Goal: Task Accomplishment & Management: Manage account settings

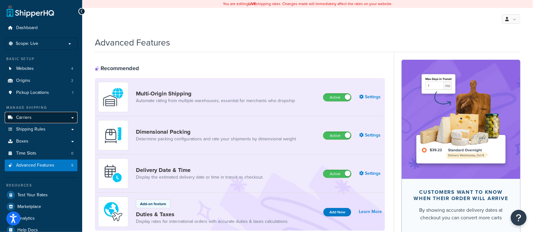
click at [27, 117] on span "Carriers" at bounding box center [23, 117] width 15 height 5
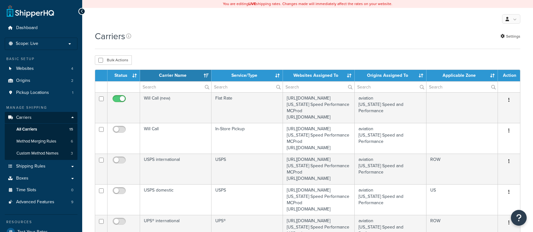
select select "15"
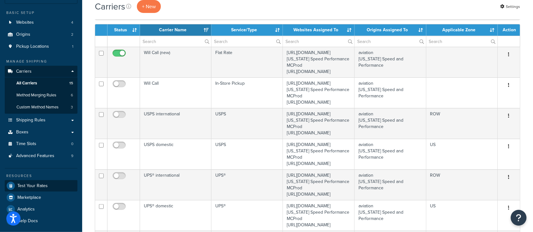
scroll to position [42, 0]
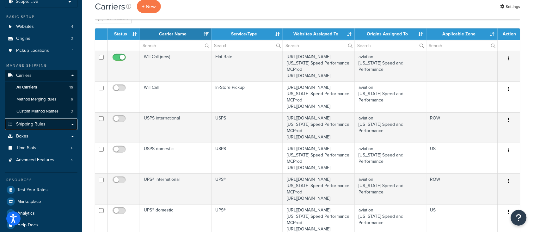
click at [38, 123] on span "Shipping Rules" at bounding box center [30, 124] width 29 height 5
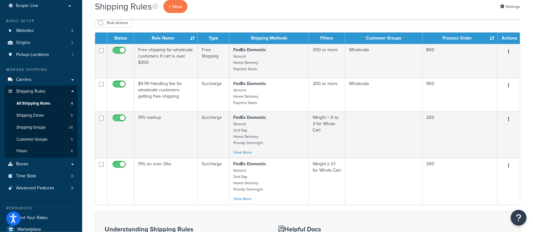
scroll to position [42, 0]
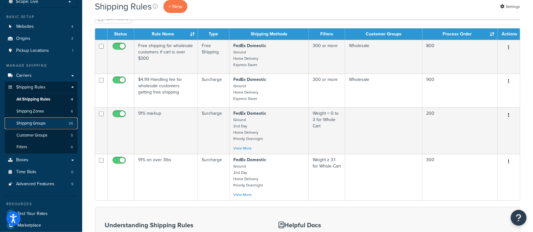
click at [39, 125] on span "Shipping Groups" at bounding box center [30, 123] width 29 height 5
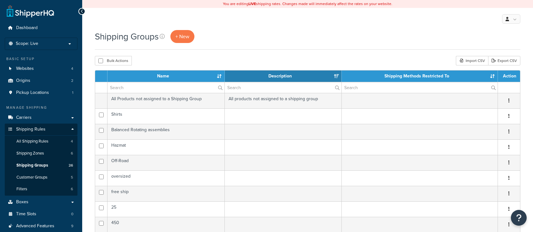
select select "15"
click at [40, 141] on span "All Shipping Rules" at bounding box center [32, 141] width 32 height 5
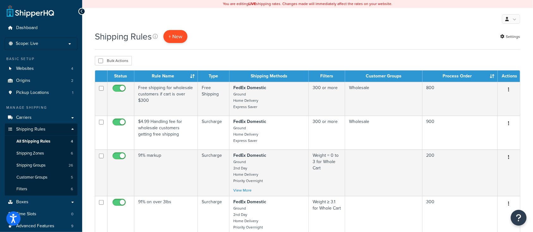
click at [171, 35] on p "+ New" at bounding box center [175, 36] width 24 height 13
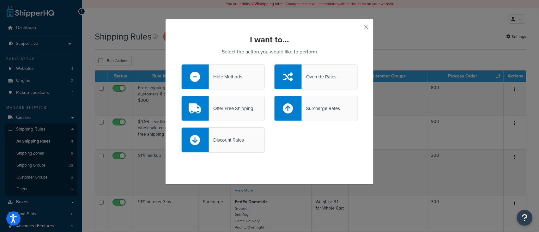
click at [221, 107] on div "Offer Free Shipping" at bounding box center [231, 108] width 45 height 9
click at [0, 0] on input "Offer Free Shipping" at bounding box center [0, 0] width 0 height 0
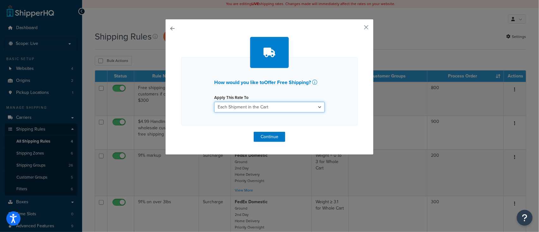
click at [299, 105] on select "Each Shipment in the Cart Each Origin in the Cart Each Shipping Group in the Ca…" at bounding box center [269, 107] width 111 height 11
click at [358, 29] on button "button" at bounding box center [357, 30] width 2 height 2
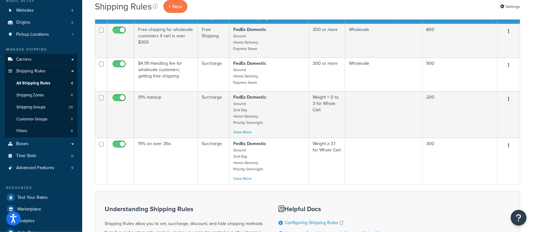
scroll to position [42, 0]
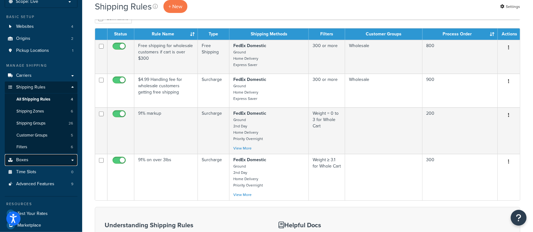
click at [28, 162] on link "Boxes" at bounding box center [41, 160] width 73 height 12
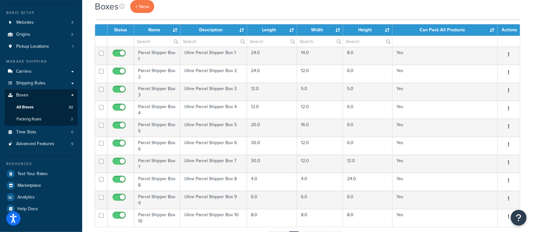
scroll to position [42, 0]
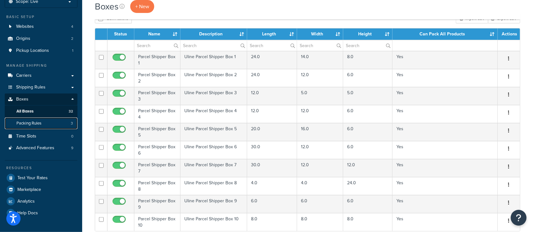
click at [33, 123] on span "Packing Rules" at bounding box center [28, 123] width 25 height 5
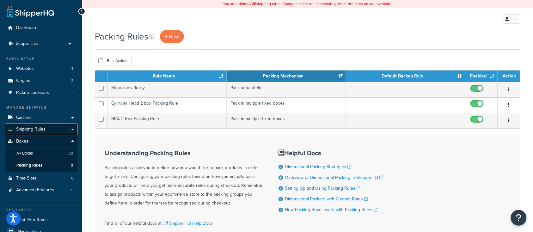
click at [40, 128] on span "Shipping Rules" at bounding box center [30, 129] width 29 height 5
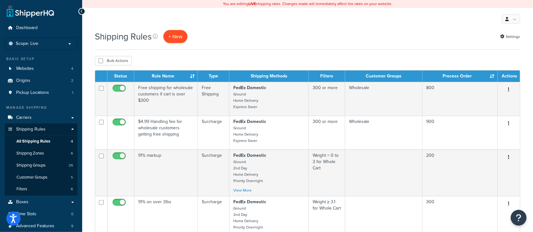
click at [178, 37] on p "+ New" at bounding box center [175, 36] width 24 height 13
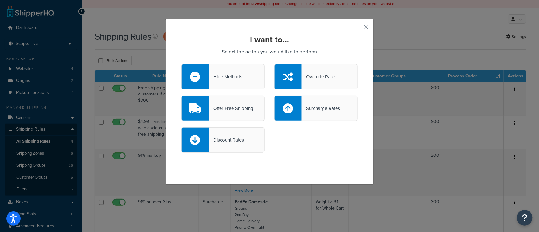
click at [237, 113] on div "Offer Free Shipping" at bounding box center [231, 108] width 45 height 9
click at [0, 0] on input "Offer Free Shipping" at bounding box center [0, 0] width 0 height 0
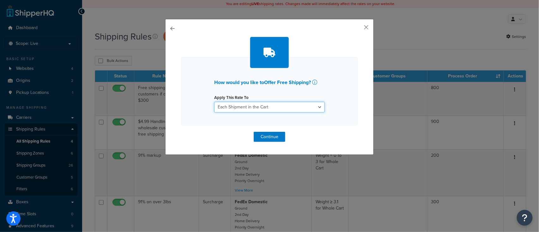
click at [242, 108] on select "Each Shipment in the Cart Each Origin in the Cart Each Shipping Group in the Ca…" at bounding box center [269, 107] width 111 height 11
select select "ITEM"
click at [214, 102] on select "Each Shipment in the Cart Each Origin in the Cart Each Shipping Group in the Ca…" at bounding box center [269, 107] width 111 height 11
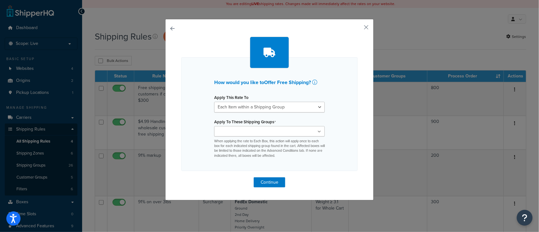
click at [233, 132] on input "Apply To These Shipping Groups" at bounding box center [244, 131] width 56 height 7
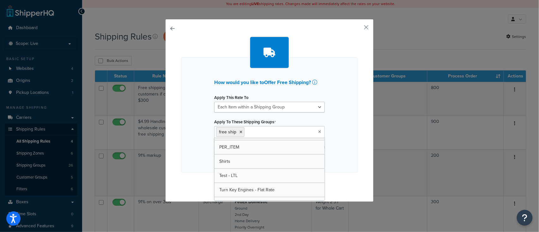
scroll to position [292, 0]
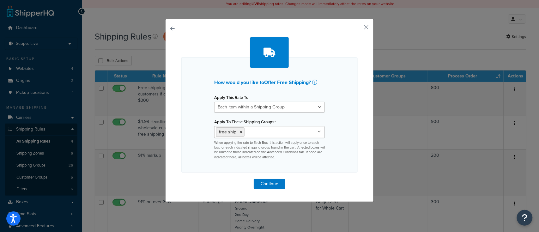
click at [346, 124] on div "How would you like to Offer Free Shipping ? Apply This Rate To Each Shipment in…" at bounding box center [269, 114] width 176 height 115
click at [273, 129] on input "Apply To These Shipping Groups" at bounding box center [274, 131] width 56 height 7
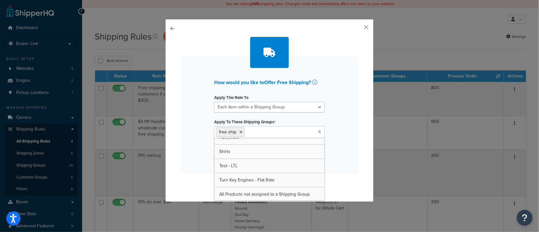
click at [341, 186] on div "How would you like to Offer Free Shipping ? Apply This Rate To Each Shipment in…" at bounding box center [269, 113] width 176 height 152
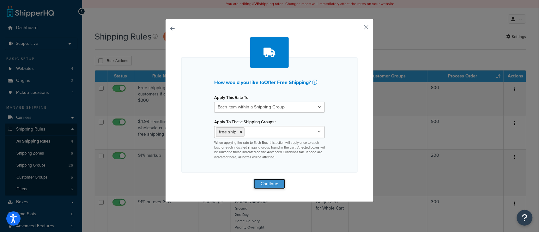
click at [275, 185] on button "Continue" at bounding box center [270, 184] width 32 height 10
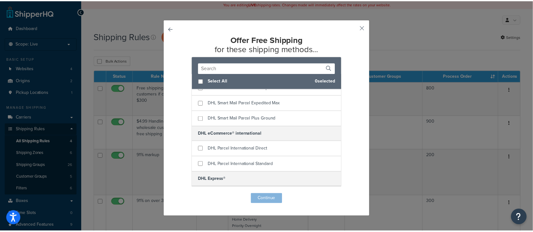
scroll to position [0, 0]
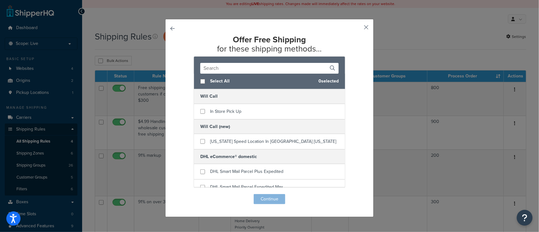
click at [358, 30] on button "button" at bounding box center [357, 30] width 2 height 2
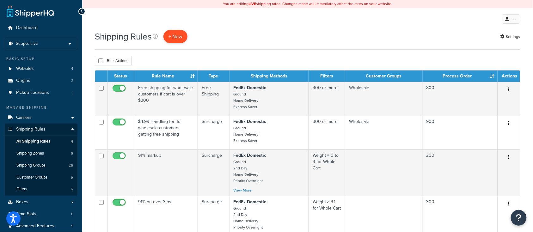
click at [178, 39] on p "+ New" at bounding box center [175, 36] width 24 height 13
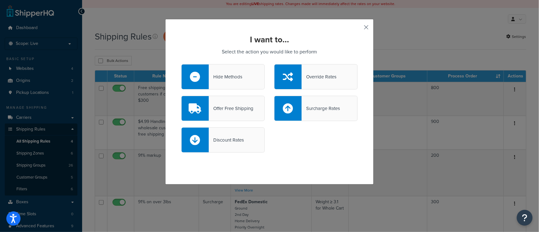
click at [358, 29] on button "button" at bounding box center [357, 30] width 2 height 2
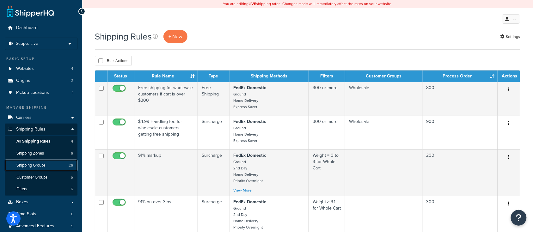
click at [41, 164] on span "Shipping Groups" at bounding box center [30, 165] width 29 height 5
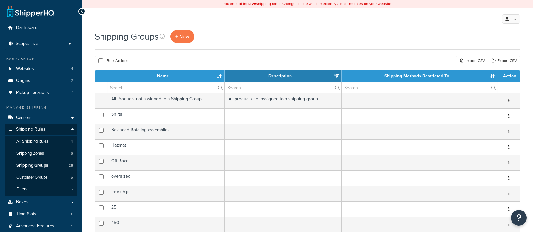
select select "15"
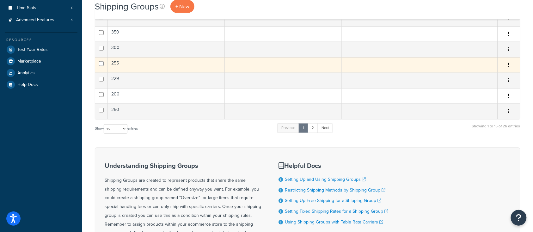
scroll to position [168, 0]
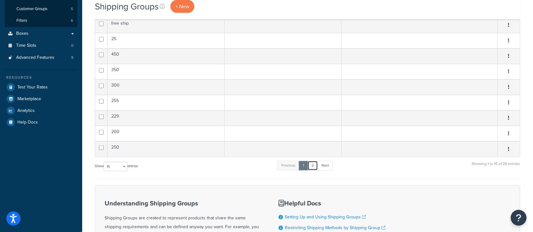
click at [313, 163] on link "2" at bounding box center [312, 165] width 10 height 9
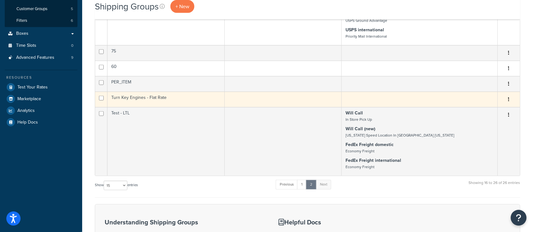
click at [181, 99] on td "Turn Key Engines - Flat Rate" at bounding box center [165, 99] width 117 height 15
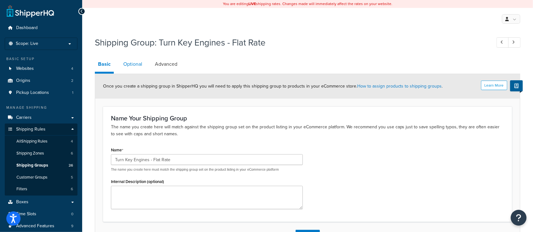
click at [131, 66] on link "Optional" at bounding box center [132, 64] width 25 height 15
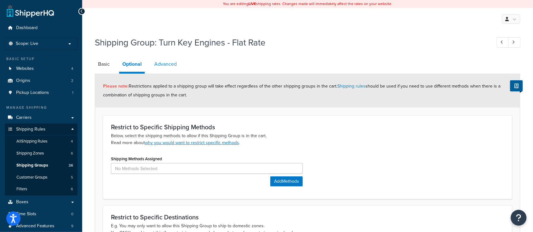
click at [170, 64] on link "Advanced" at bounding box center [165, 64] width 29 height 15
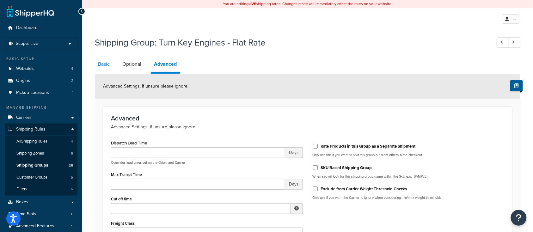
click at [105, 66] on link "Basic" at bounding box center [104, 64] width 18 height 15
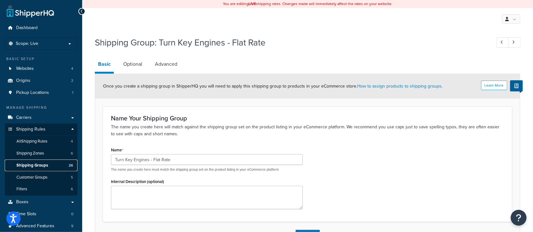
click at [24, 163] on span "Shipping Groups" at bounding box center [32, 165] width 32 height 5
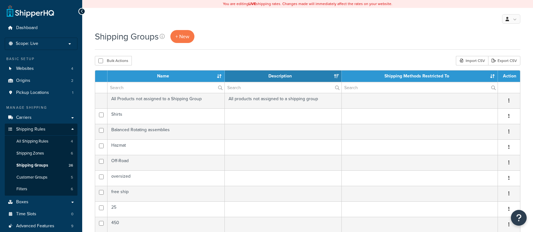
select select "15"
click at [40, 143] on span "All Shipping Rules" at bounding box center [32, 141] width 32 height 5
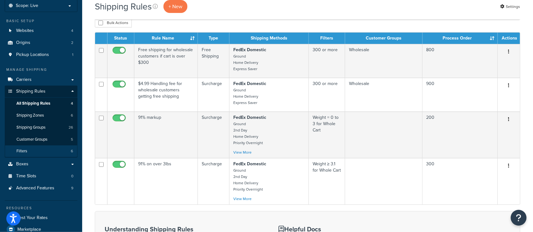
scroll to position [42, 0]
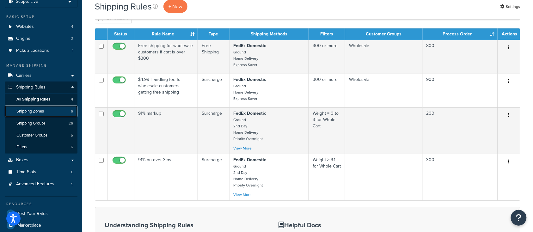
click at [35, 111] on span "Shipping Zones" at bounding box center [29, 111] width 27 height 5
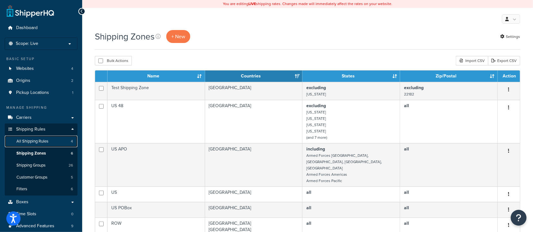
click at [36, 139] on span "All Shipping Rules" at bounding box center [32, 141] width 32 height 5
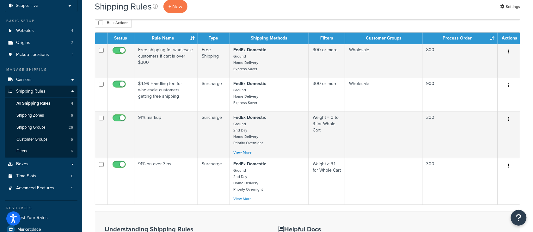
scroll to position [42, 0]
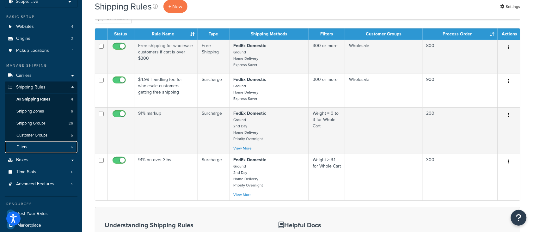
click at [22, 146] on span "Filters" at bounding box center [21, 146] width 11 height 5
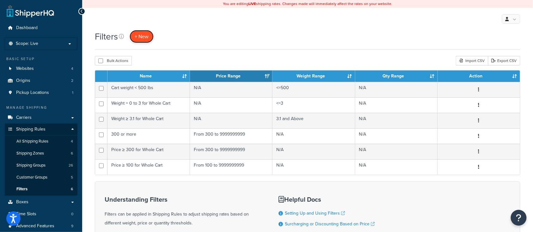
click at [144, 38] on span "+ New" at bounding box center [142, 36] width 14 height 7
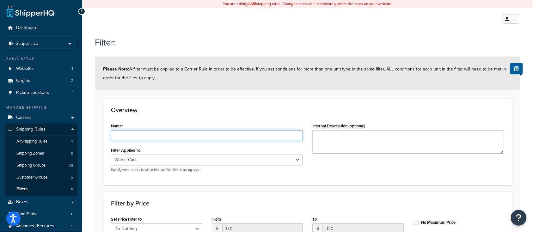
click at [149, 138] on input "Name" at bounding box center [207, 135] width 192 height 11
type input "Flat-Rate Sh"
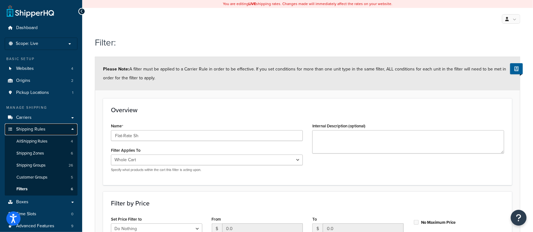
click at [32, 130] on span "Shipping Rules" at bounding box center [30, 129] width 29 height 5
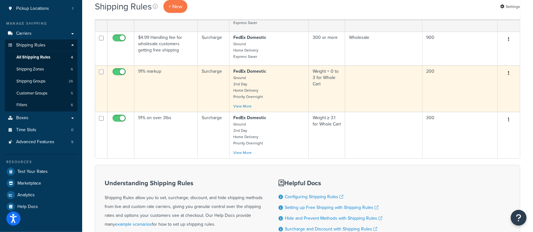
scroll to position [42, 0]
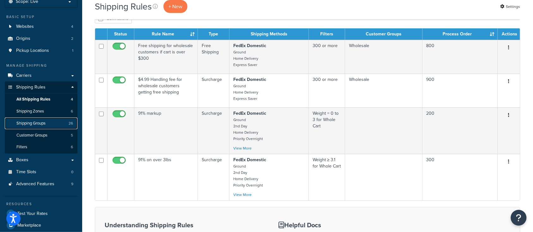
click at [34, 123] on span "Shipping Groups" at bounding box center [30, 123] width 29 height 5
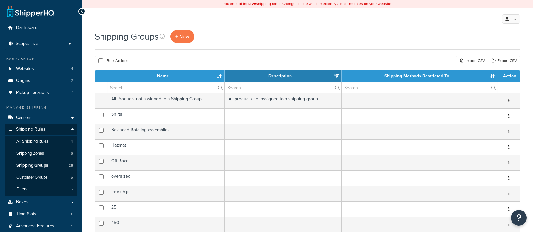
select select "15"
click at [176, 35] on span "+ New" at bounding box center [182, 36] width 14 height 7
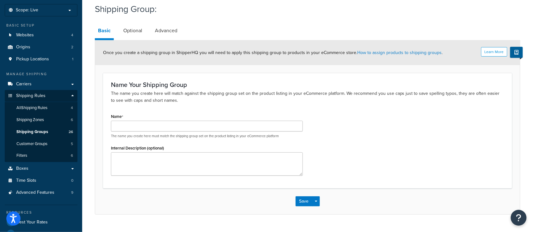
scroll to position [42, 0]
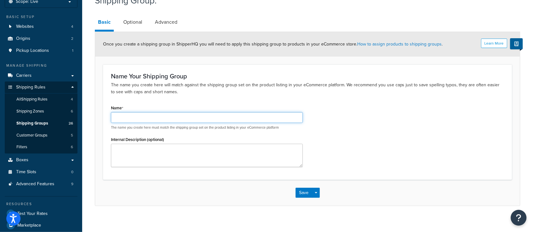
click at [157, 118] on input "Name" at bounding box center [207, 117] width 192 height 11
click at [157, 118] on input "Flat Rate Tier Test 1" at bounding box center [207, 117] width 192 height 11
click at [140, 116] on input "Flat Rate Tier Test 1" at bounding box center [207, 117] width 192 height 11
click at [154, 116] on input "Flat Rate Tier 1 Test 1" at bounding box center [207, 117] width 192 height 11
type input "Flat Rate Tier 1 Test - 500"
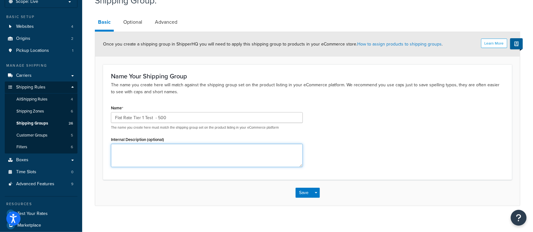
click at [143, 148] on textarea "Internal Description (optional)" at bounding box center [207, 155] width 192 height 23
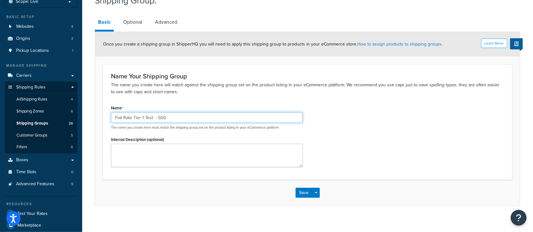
click at [169, 116] on input "Flat Rate Tier 1 Test - 500" at bounding box center [207, 117] width 192 height 11
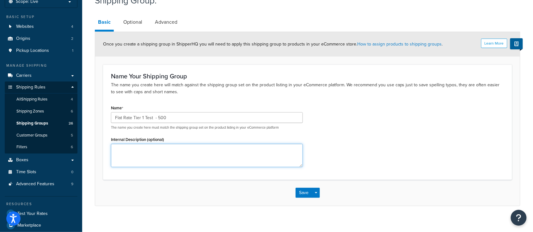
click at [151, 153] on textarea "Internal Description (optional)" at bounding box center [207, 155] width 192 height 23
type textarea "Flat Rate for Items in Adobe that get a flat Rate of $500"
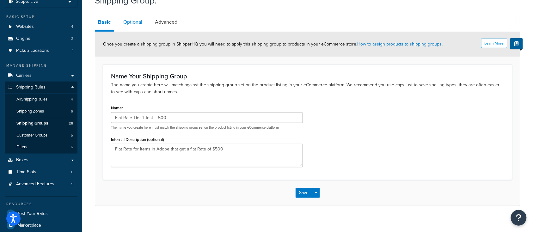
click at [124, 23] on link "Optional" at bounding box center [132, 22] width 25 height 15
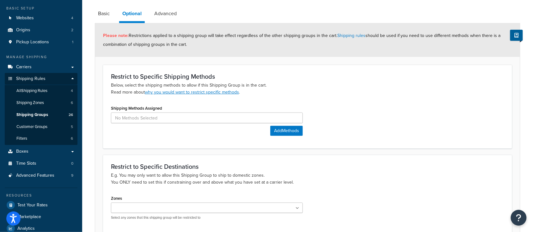
scroll to position [42, 0]
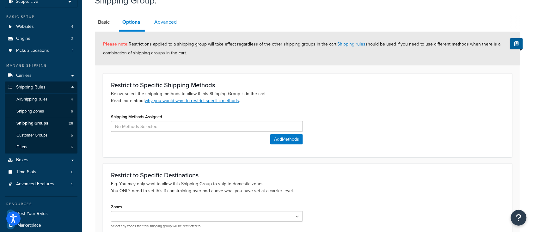
click at [169, 20] on link "Advanced" at bounding box center [165, 22] width 29 height 15
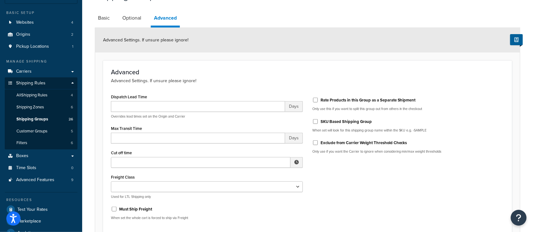
scroll to position [42, 0]
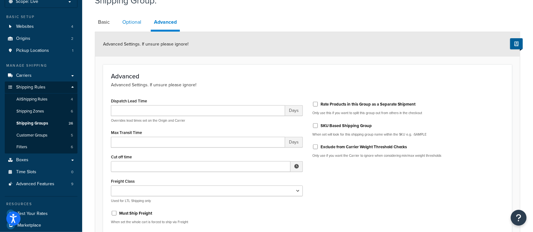
click at [133, 22] on link "Optional" at bounding box center [131, 22] width 25 height 15
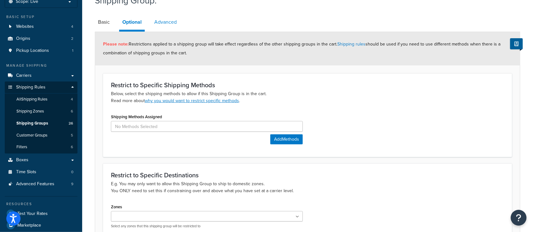
click at [169, 24] on link "Advanced" at bounding box center [165, 22] width 29 height 15
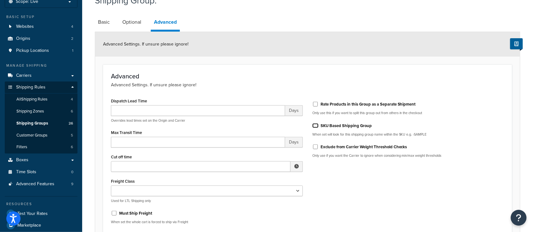
click at [314, 125] on input "SKU Based Shipping Group" at bounding box center [315, 125] width 6 height 5
checkbox input "true"
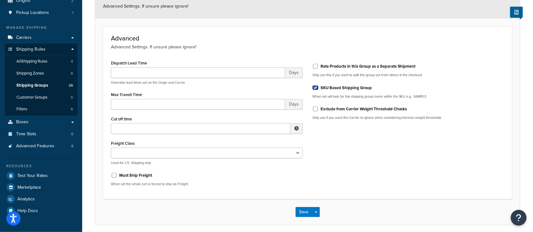
scroll to position [84, 0]
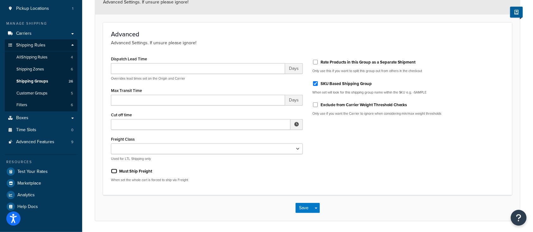
click at [113, 170] on input "Must Ship Freight" at bounding box center [114, 171] width 6 height 5
checkbox input "true"
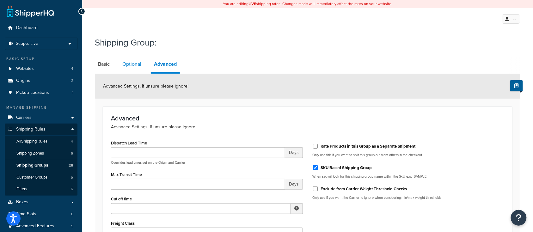
click at [131, 64] on link "Optional" at bounding box center [131, 64] width 25 height 15
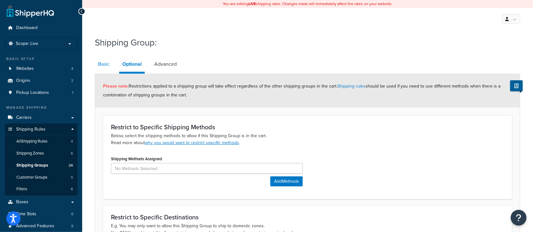
click at [104, 62] on link "Basic" at bounding box center [104, 64] width 18 height 15
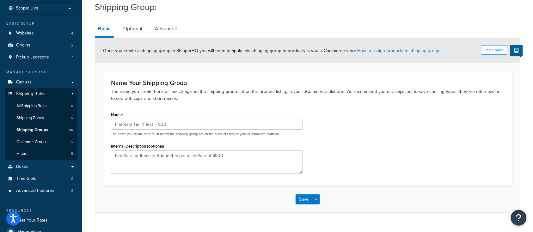
scroll to position [42, 0]
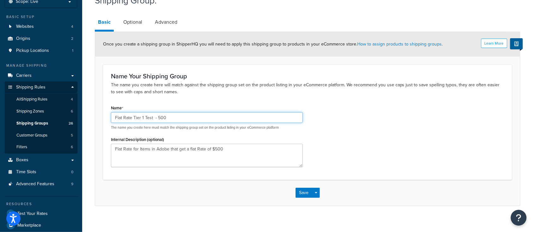
drag, startPoint x: 140, startPoint y: 119, endPoint x: 59, endPoint y: 119, distance: 80.6
click at [60, 119] on div "Dashboard Scope: Live Basic Setup Websites 4 Origins 2 Pickup Locations 1 Manag…" at bounding box center [266, 110] width 533 height 304
drag, startPoint x: 121, startPoint y: 116, endPoint x: 127, endPoint y: 118, distance: 5.8
click at [122, 116] on input "Flat rate Test - 500" at bounding box center [207, 117] width 192 height 11
click at [124, 117] on input "Flat rate Test - 500" at bounding box center [207, 117] width 192 height 11
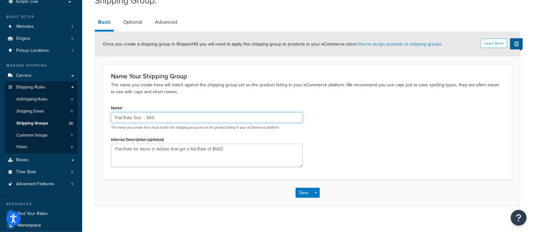
click at [161, 115] on input "Flat Rate Test - 500" at bounding box center [207, 117] width 192 height 11
click at [147, 117] on input "Flat Rate Test - 500" at bounding box center [207, 117] width 192 height 11
type input "Flat Rate Test - $500"
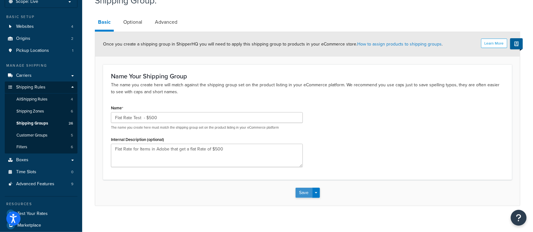
click at [304, 191] on button "Save" at bounding box center [303, 193] width 17 height 10
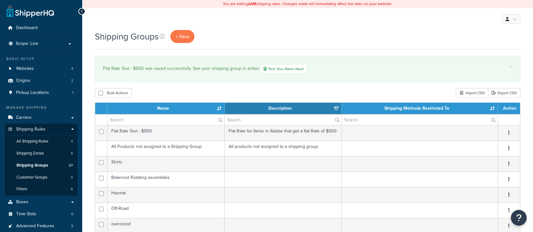
select select "15"
click at [33, 140] on span "All Shipping Rules" at bounding box center [32, 141] width 32 height 5
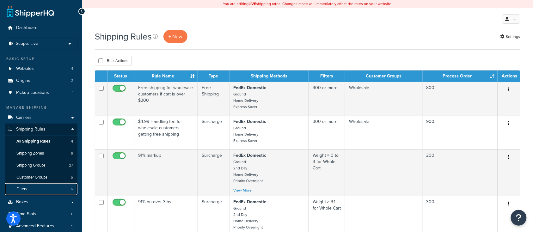
click at [30, 188] on link "Filters 6" at bounding box center [41, 189] width 73 height 12
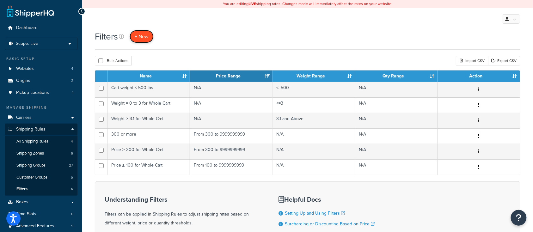
click at [139, 37] on span "+ New" at bounding box center [142, 36] width 14 height 7
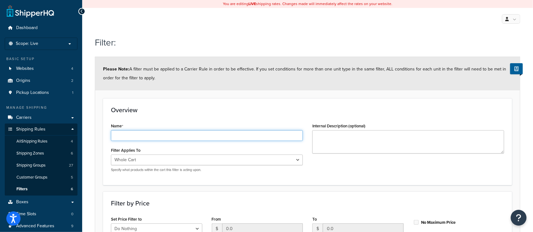
click at [143, 135] on input "Name" at bounding box center [207, 135] width 192 height 11
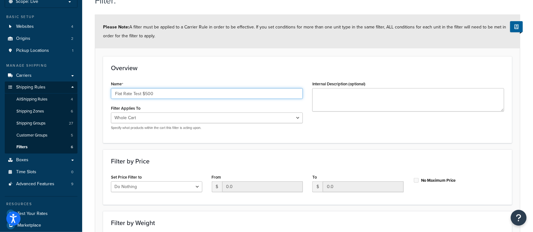
type input "Flat Rate Test $500"
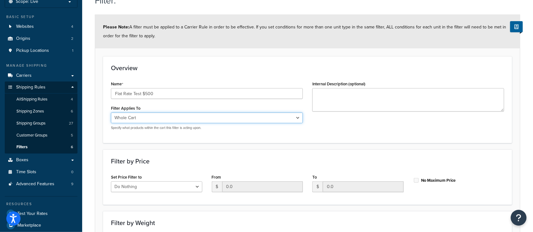
click at [231, 118] on select "Whole Cart Everything in Shipping Group Everything at Origin Each Item within S…" at bounding box center [207, 118] width 192 height 11
select select "SHIPPING_GROUP"
click at [111, 113] on select "Whole Cart Everything in Shipping Group Everything at Origin Each Item within S…" at bounding box center [207, 118] width 192 height 11
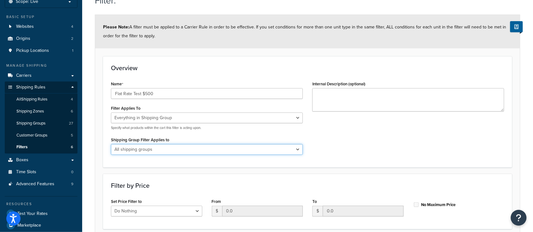
click at [175, 147] on select "All shipping groups Shirts Balanced Rotating assemblies Hazmat Off-Road oversiz…" at bounding box center [207, 149] width 192 height 11
select select "301153"
click at [111, 144] on select "All shipping groups Shirts Balanced Rotating assemblies Hazmat Off-Road oversiz…" at bounding box center [207, 149] width 192 height 11
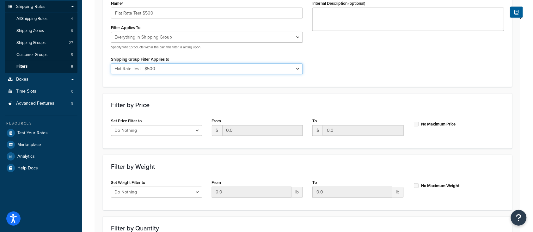
scroll to position [0, 0]
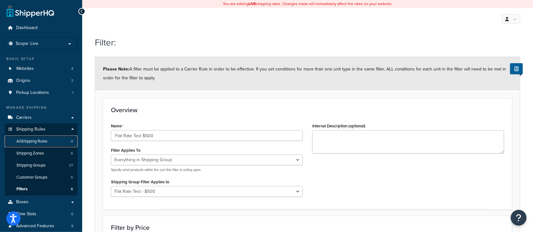
click at [22, 139] on span "All Shipping Rules" at bounding box center [31, 141] width 31 height 5
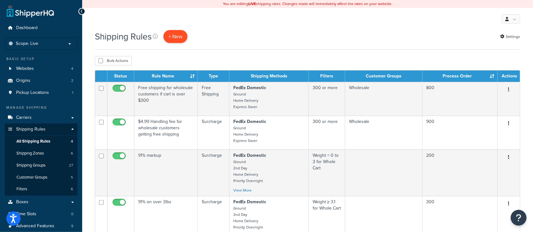
click at [175, 38] on p "+ New" at bounding box center [175, 36] width 24 height 13
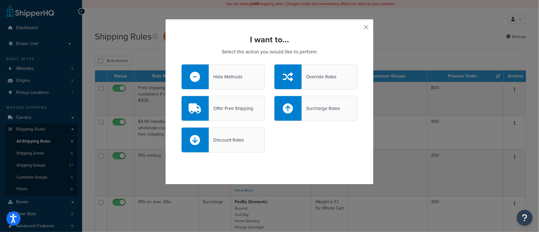
click at [324, 78] on div "Override Rates" at bounding box center [319, 76] width 35 height 9
click at [0, 0] on input "Override Rates" at bounding box center [0, 0] width 0 height 0
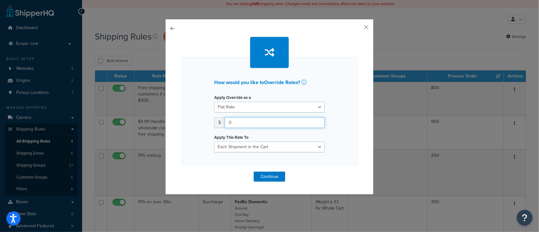
click at [246, 124] on input "0" at bounding box center [275, 122] width 100 height 11
drag, startPoint x: 249, startPoint y: 122, endPoint x: 190, endPoint y: 120, distance: 59.1
click at [194, 120] on div "How would you like to Override Rates ? Apply Override as a Flat Rate Percentage…" at bounding box center [269, 111] width 176 height 108
type input "500"
click at [250, 146] on select "Each Shipment in the Cart Each Origin in the Cart Each Shipping Group in the Ca…" at bounding box center [269, 147] width 111 height 11
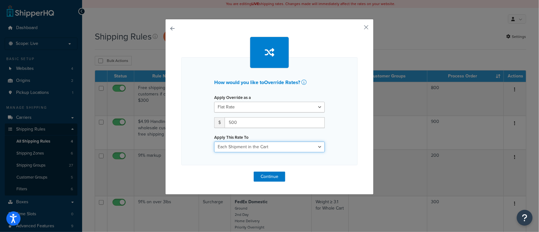
select select "ITEM"
click at [214, 142] on select "Each Shipment in the Cart Each Origin in the Cart Each Shipping Group in the Ca…" at bounding box center [269, 147] width 111 height 11
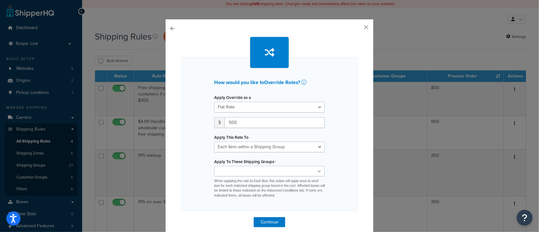
click at [275, 168] on ul at bounding box center [269, 171] width 111 height 10
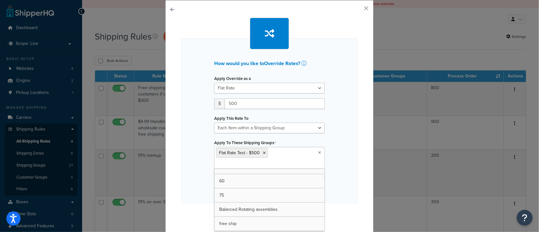
scroll to position [194, 0]
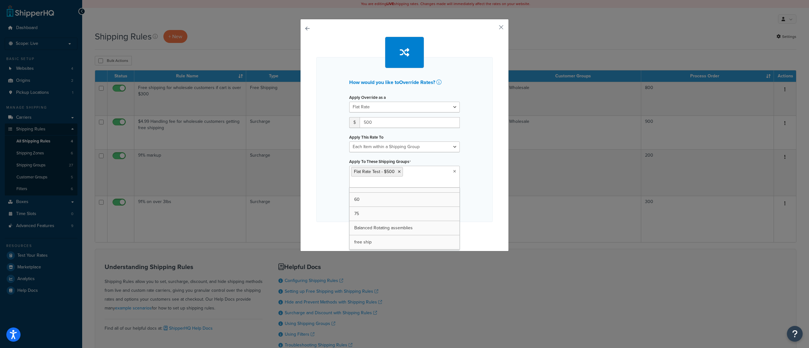
click at [473, 179] on div "How would you like to Override Rates ? Apply Override as a Flat Rate Percentage…" at bounding box center [404, 139] width 176 height 165
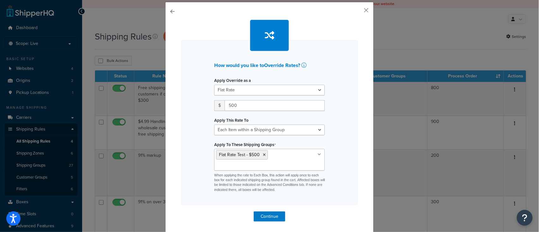
scroll to position [19, 0]
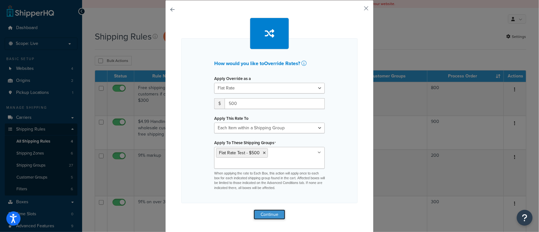
click at [262, 212] on button "Continue" at bounding box center [270, 215] width 32 height 10
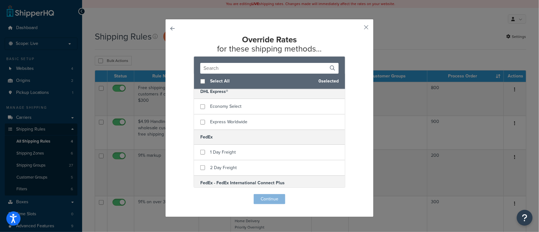
scroll to position [168, 0]
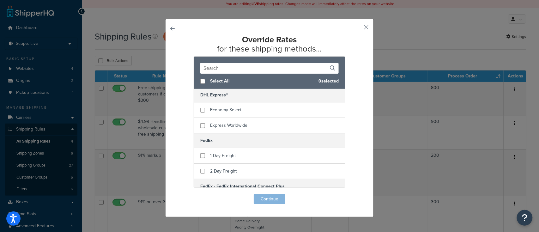
click at [202, 83] on div "Select All 0 selected" at bounding box center [269, 81] width 151 height 15
checkbox input "true"
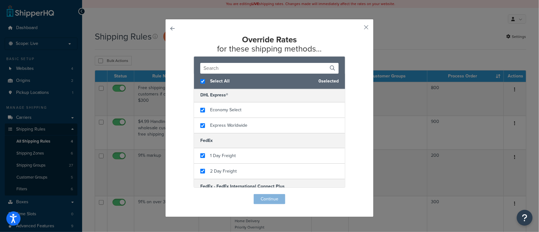
checkbox input "true"
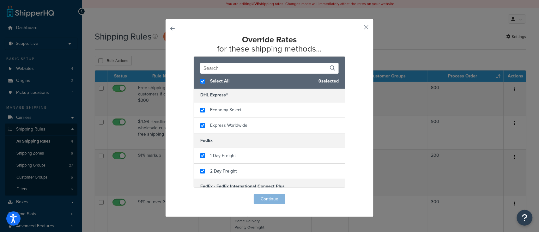
checkbox input "true"
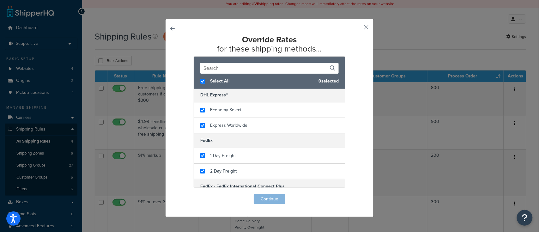
checkbox input "true"
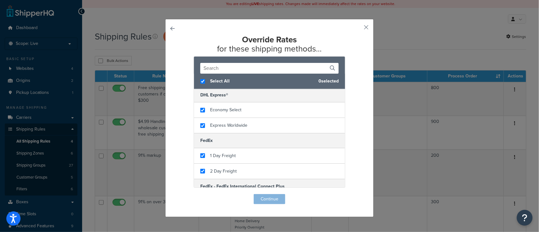
checkbox input "true"
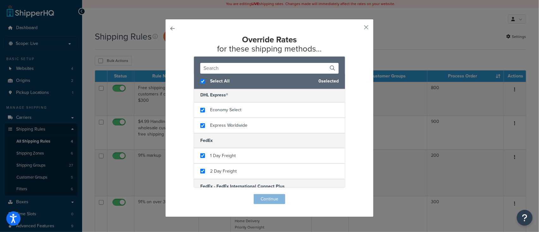
checkbox input "true"
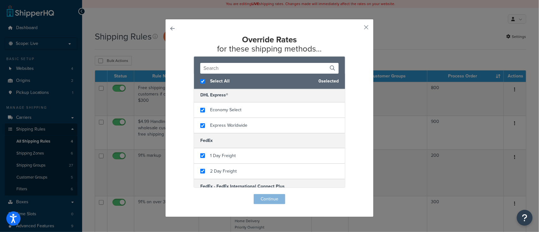
checkbox input "true"
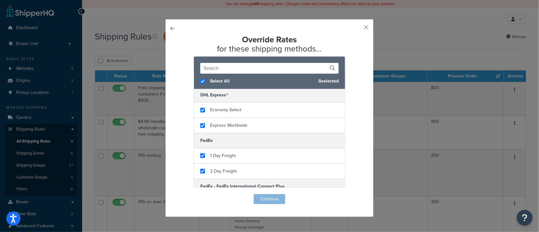
checkbox input "true"
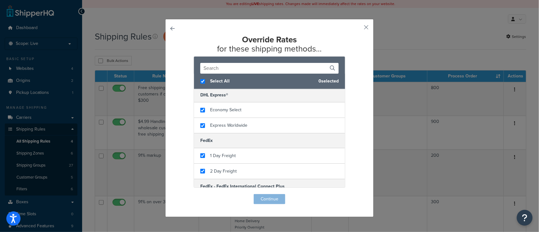
checkbox input "true"
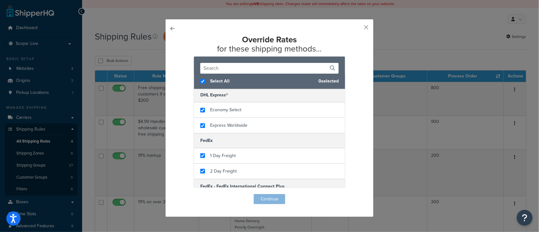
checkbox input "true"
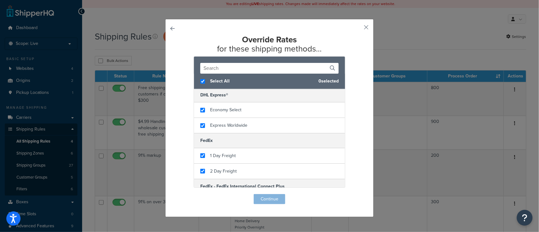
checkbox input "true"
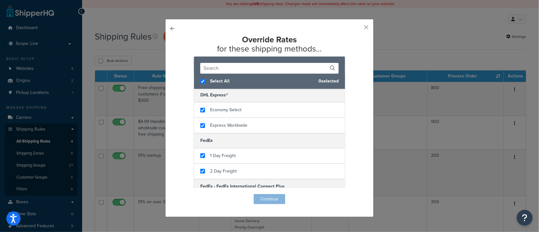
checkbox input "true"
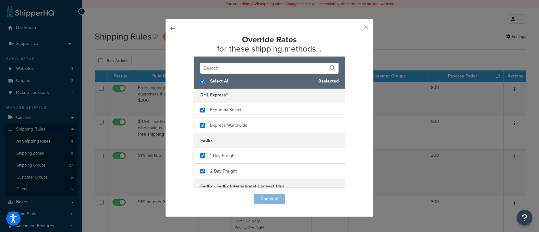
checkbox input "true"
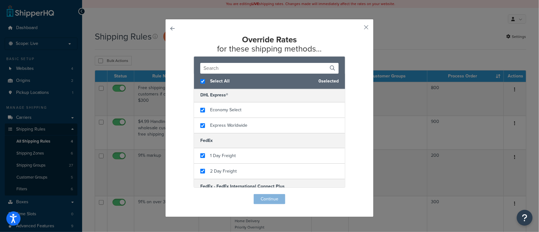
checkbox input "true"
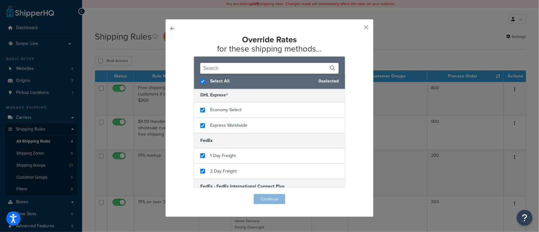
checkbox input "true"
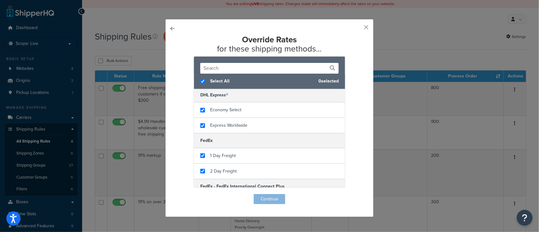
checkbox input "true"
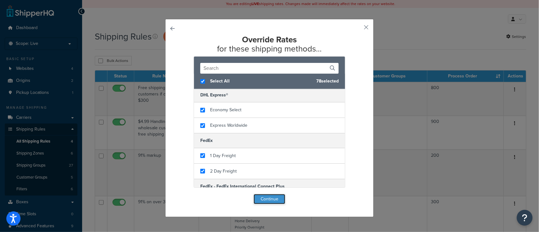
click at [270, 200] on button "Continue" at bounding box center [270, 199] width 32 height 10
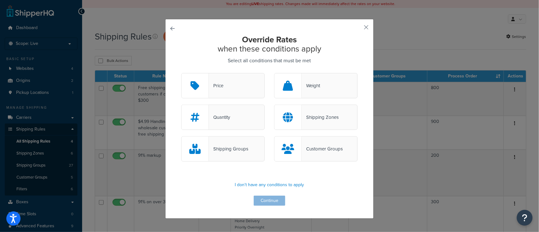
click at [276, 198] on div "Override Rates when these conditions apply Select all conditions that must be m…" at bounding box center [269, 120] width 176 height 171
click at [284, 170] on div "Override Rates when these conditions apply Select all conditions that must be m…" at bounding box center [269, 120] width 176 height 171
click at [228, 147] on div "Shipping Groups" at bounding box center [229, 148] width 40 height 9
click at [0, 0] on input "Shipping Groups" at bounding box center [0, 0] width 0 height 0
click at [270, 201] on button "Continue" at bounding box center [270, 201] width 32 height 10
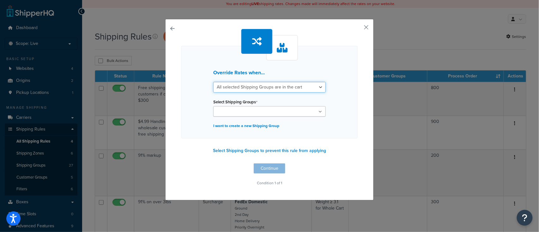
click at [286, 87] on select "All selected Shipping Groups are in the cart Any selected Shipping Groups are i…" at bounding box center [269, 87] width 113 height 11
select select "any"
click at [213, 82] on select "All selected Shipping Groups are in the cart Any selected Shipping Groups are i…" at bounding box center [269, 87] width 113 height 11
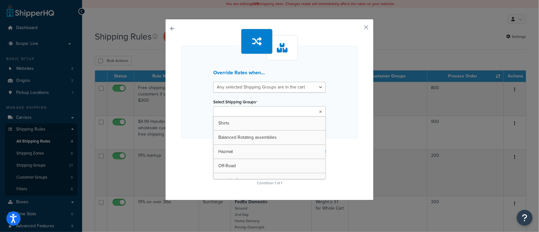
click at [284, 110] on ul at bounding box center [269, 111] width 113 height 10
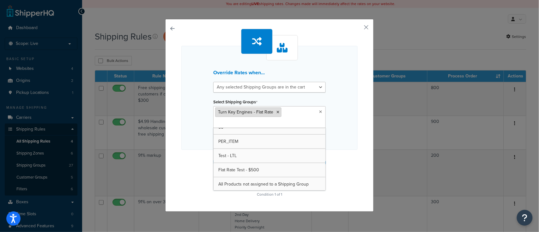
click at [277, 112] on icon at bounding box center [278, 112] width 3 height 4
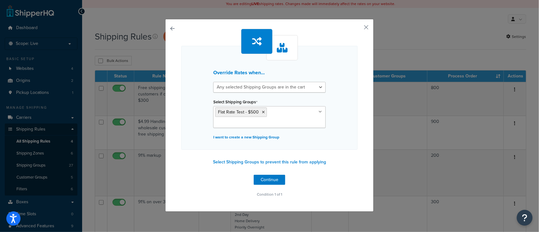
click at [349, 125] on div "Override Rates when... All selected Shipping Groups are in the cart Any selecte…" at bounding box center [269, 98] width 176 height 104
click at [265, 177] on button "Continue" at bounding box center [270, 180] width 32 height 10
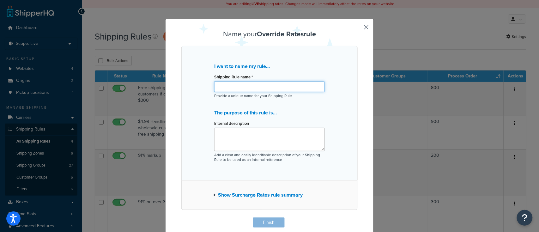
click at [236, 87] on input "Shipping Rule name *" at bounding box center [269, 86] width 111 height 11
type input "Flat Rate Test $500"
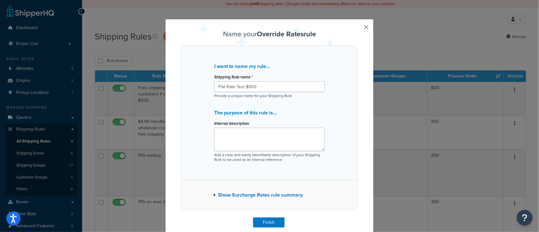
click at [301, 113] on p "The purpose of this rule is..." at bounding box center [269, 112] width 111 height 9
click at [249, 137] on textarea "Internal description" at bounding box center [269, 139] width 111 height 23
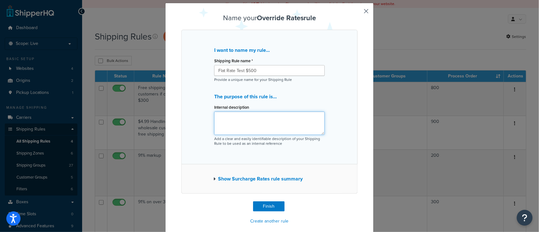
scroll to position [23, 0]
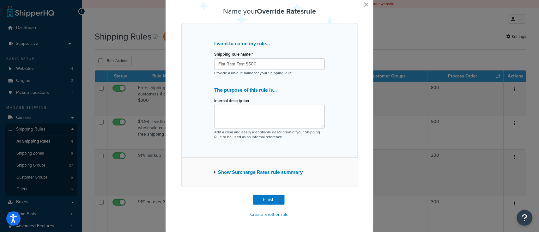
click at [213, 173] on icon "button" at bounding box center [214, 172] width 2 height 4
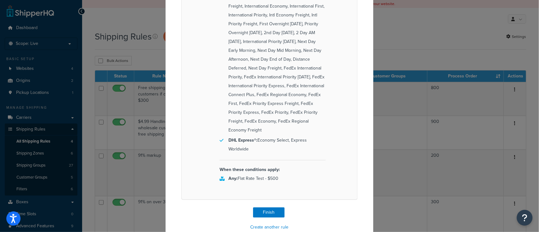
scroll to position [575, 0]
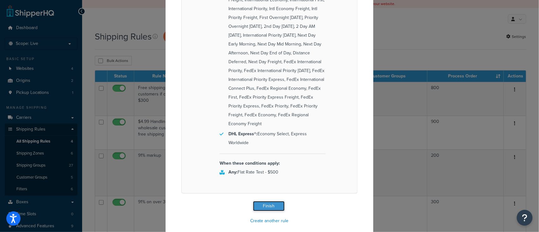
click at [262, 201] on button "Finish" at bounding box center [269, 206] width 32 height 10
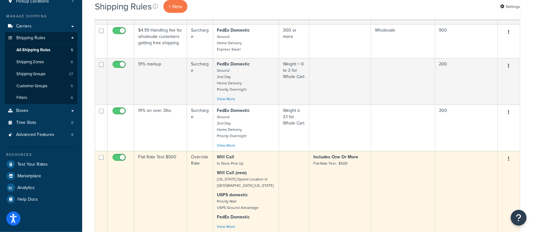
scroll to position [84, 0]
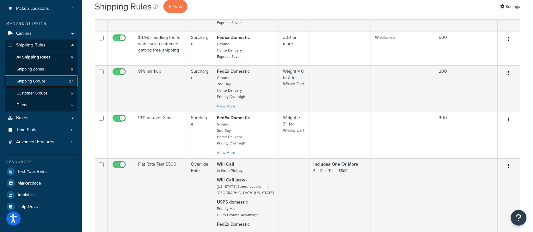
click at [34, 82] on span "Shipping Groups" at bounding box center [30, 81] width 29 height 5
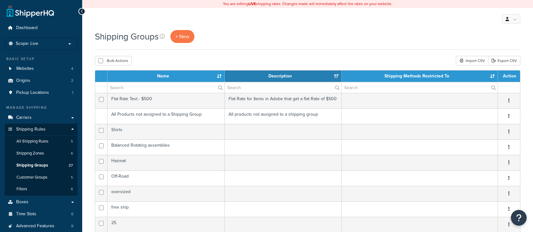
select select "15"
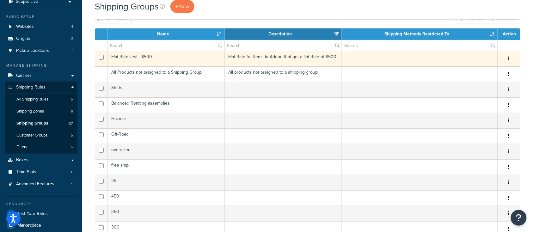
click at [508, 58] on icon "button" at bounding box center [508, 58] width 1 height 4
click at [175, 58] on td "Flat Rate Test - $500" at bounding box center [165, 58] width 117 height 15
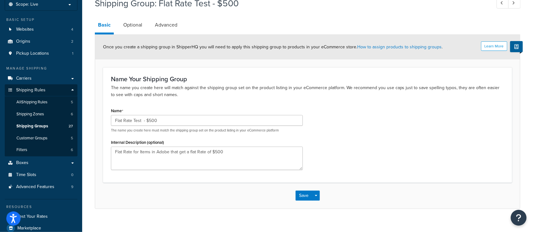
scroll to position [30, 0]
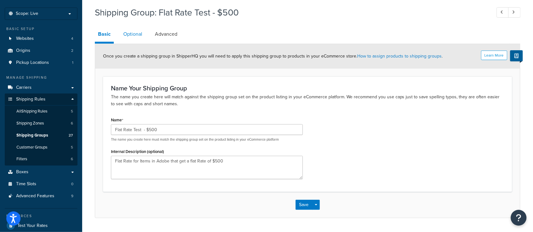
click at [129, 35] on link "Optional" at bounding box center [132, 34] width 25 height 15
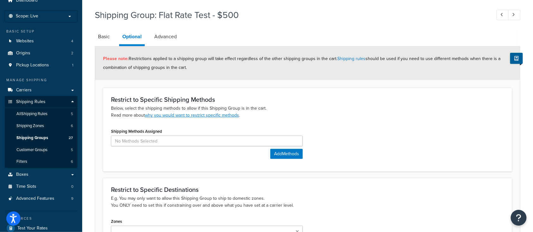
scroll to position [25, 0]
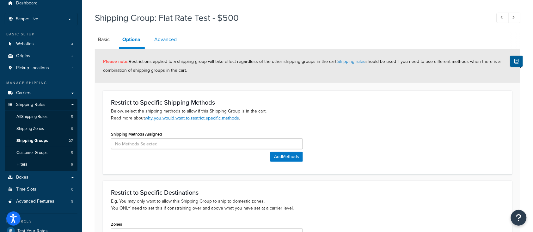
click at [170, 42] on link "Advanced" at bounding box center [165, 39] width 29 height 15
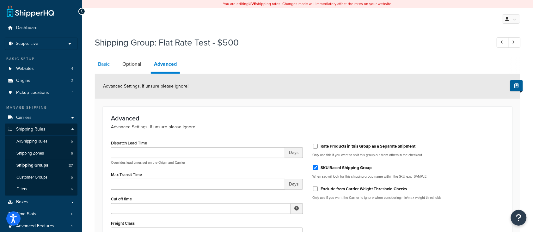
click at [105, 65] on link "Basic" at bounding box center [104, 64] width 18 height 15
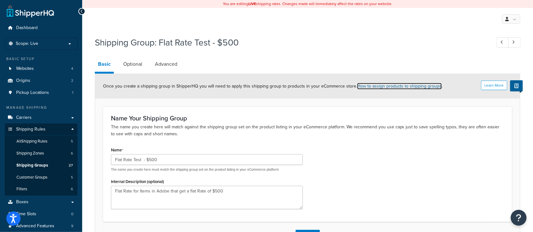
click at [386, 87] on link "How to assign products to shipping groups" at bounding box center [399, 86] width 85 height 7
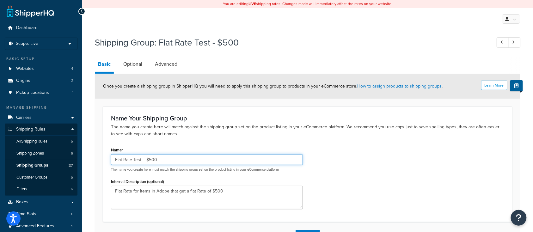
drag, startPoint x: 148, startPoint y: 159, endPoint x: 176, endPoint y: 159, distance: 28.4
click at [176, 159] on input "Flat Rate Test - $500" at bounding box center [207, 159] width 192 height 11
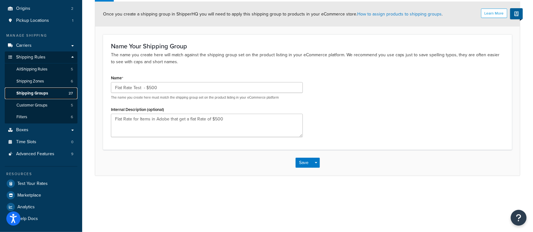
click at [33, 93] on span "Shipping Groups" at bounding box center [32, 93] width 32 height 5
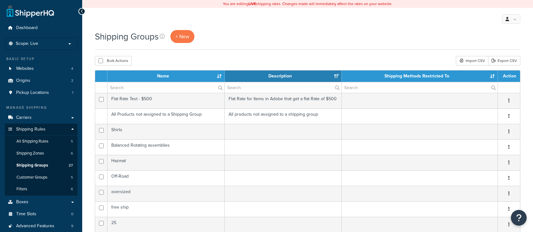
select select "15"
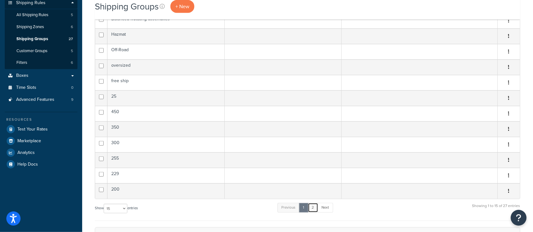
click at [314, 207] on link "2" at bounding box center [313, 207] width 10 height 9
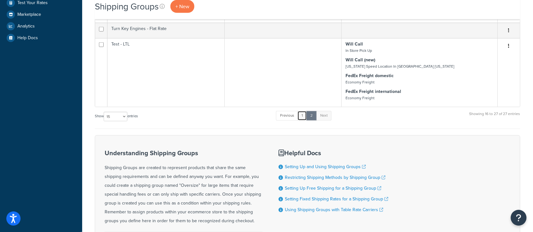
click at [302, 117] on link "1" at bounding box center [301, 115] width 9 height 9
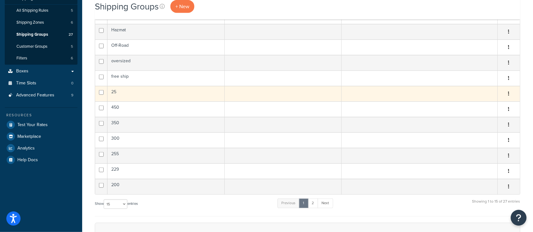
scroll to position [126, 0]
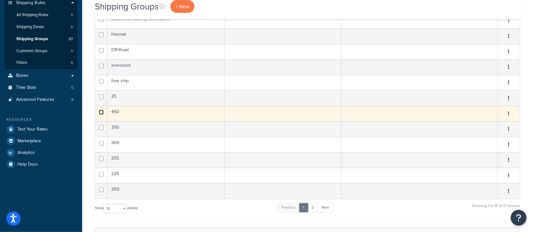
click at [103, 111] on input "checkbox" at bounding box center [101, 112] width 5 height 5
checkbox input "true"
click at [135, 113] on td "450" at bounding box center [165, 113] width 117 height 15
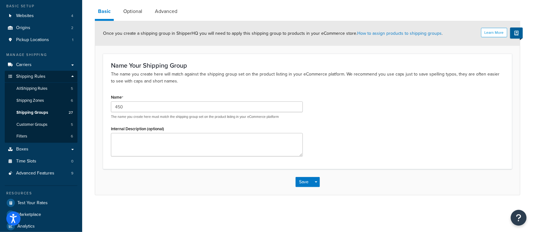
scroll to position [30, 0]
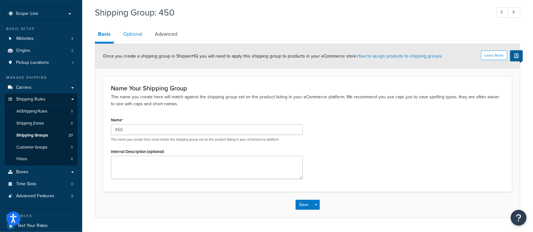
click at [131, 34] on link "Optional" at bounding box center [132, 34] width 25 height 15
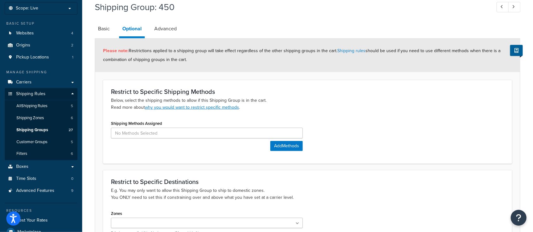
scroll to position [42, 0]
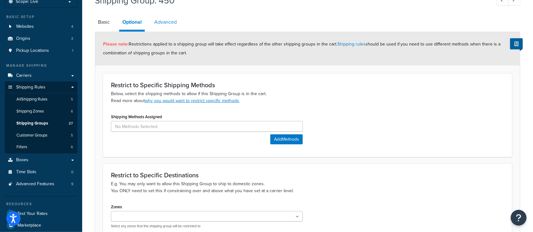
click at [167, 23] on link "Advanced" at bounding box center [165, 22] width 29 height 15
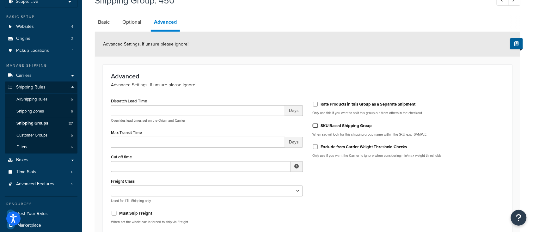
click at [317, 127] on input "SKU Based Shipping Group" at bounding box center [315, 125] width 6 height 5
checkbox input "true"
click at [115, 211] on input "Must Ship Freight" at bounding box center [114, 213] width 6 height 5
checkbox input "true"
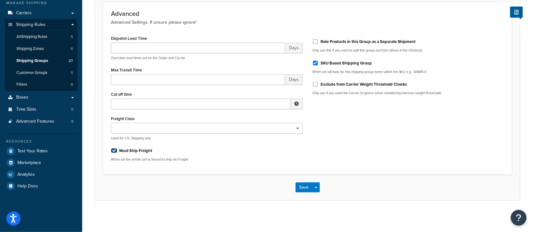
scroll to position [63, 0]
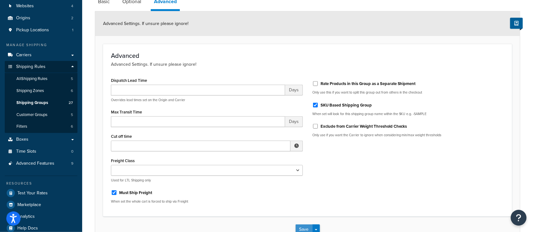
click at [303, 227] on button "Save" at bounding box center [303, 229] width 17 height 10
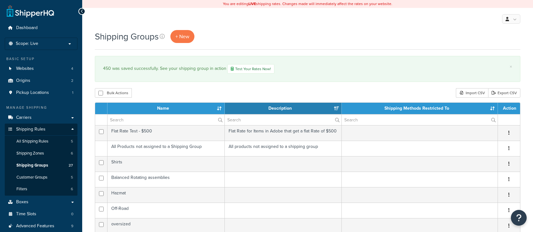
select select "15"
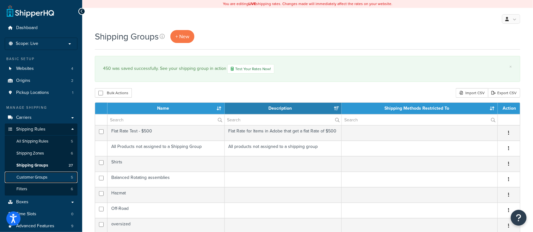
click at [41, 177] on span "Customer Groups" at bounding box center [31, 177] width 31 height 5
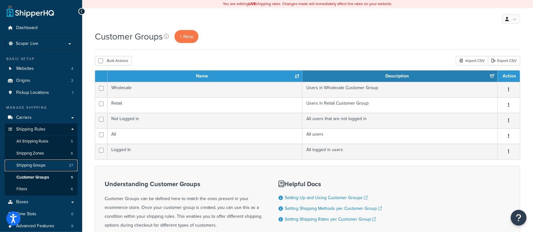
click at [40, 165] on span "Shipping Groups" at bounding box center [30, 165] width 29 height 5
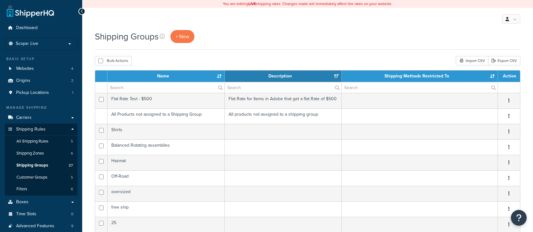
select select "15"
click at [38, 143] on span "All Shipping Rules" at bounding box center [32, 141] width 32 height 5
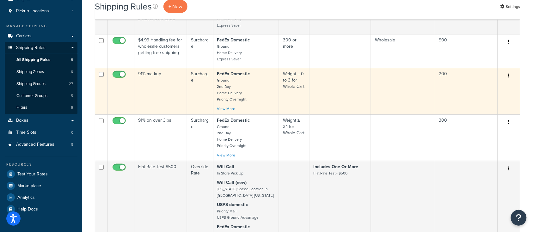
scroll to position [84, 0]
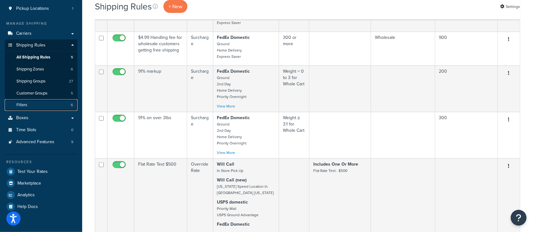
click at [18, 108] on link "Filters 6" at bounding box center [41, 105] width 73 height 12
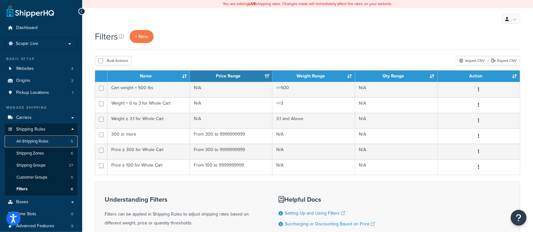
click at [44, 142] on span "All Shipping Rules" at bounding box center [32, 141] width 32 height 5
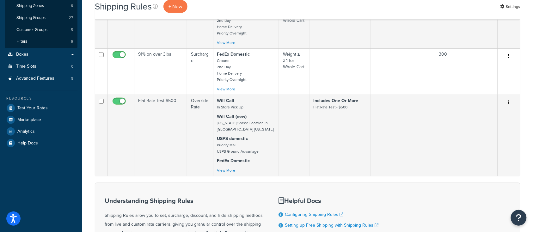
scroll to position [168, 0]
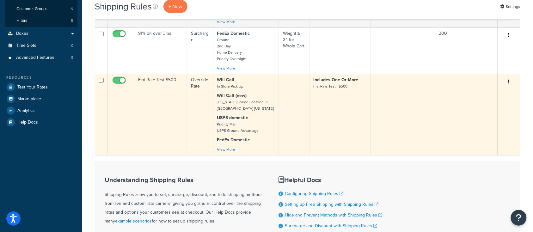
click at [166, 105] on td "Flat Rate Test $500" at bounding box center [160, 114] width 53 height 81
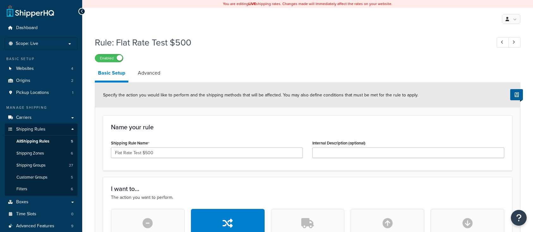
select select "ITEM"
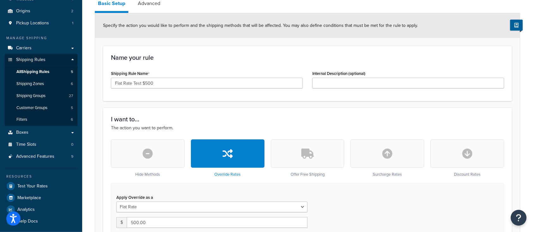
scroll to position [84, 0]
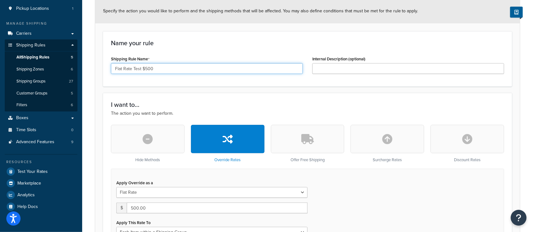
drag, startPoint x: 145, startPoint y: 67, endPoint x: 177, endPoint y: 68, distance: 32.2
click at [177, 68] on input "Flat Rate Test $500" at bounding box center [207, 68] width 192 height 11
type input "Flat Rate Test $450"
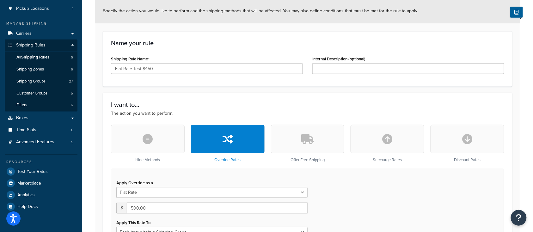
click at [201, 50] on div "Name your rule Shipping Rule Name Flat Rate Test $450 Internal Description (opt…" at bounding box center [307, 58] width 409 height 55
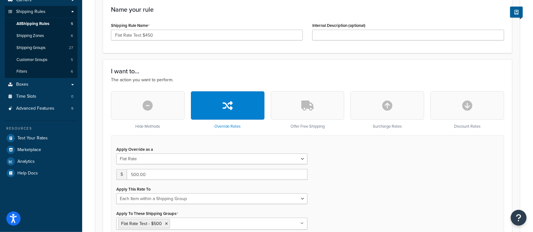
scroll to position [126, 0]
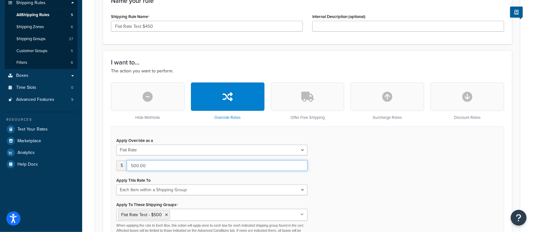
drag, startPoint x: 130, startPoint y: 167, endPoint x: 163, endPoint y: 165, distance: 33.6
click at [163, 165] on input "500.00" at bounding box center [217, 165] width 181 height 11
type input "450"
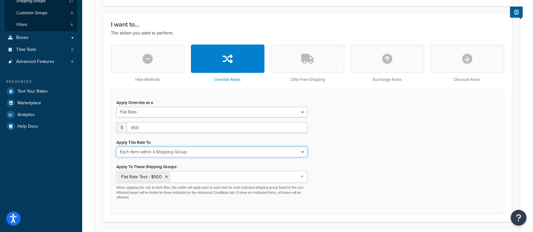
scroll to position [168, 0]
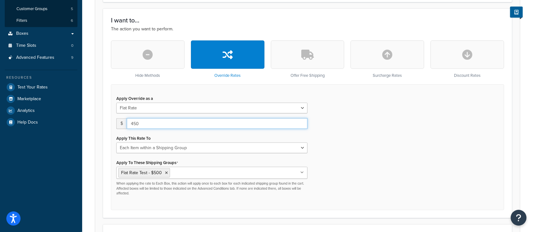
click at [133, 124] on input "450" at bounding box center [217, 123] width 181 height 11
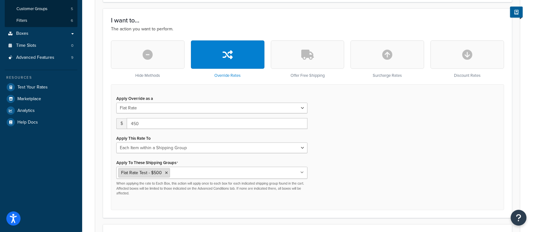
click at [166, 173] on icon at bounding box center [166, 173] width 3 height 4
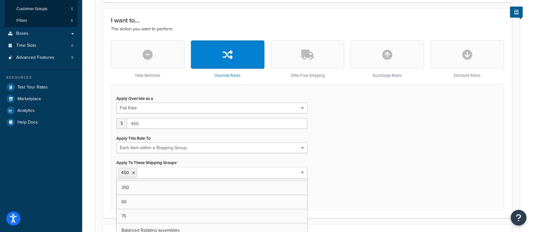
click at [410, 155] on div "Apply Override as a Flat Rate Percentage Flat Rate & Percentage $ 450 Apply Thi…" at bounding box center [307, 146] width 393 height 125
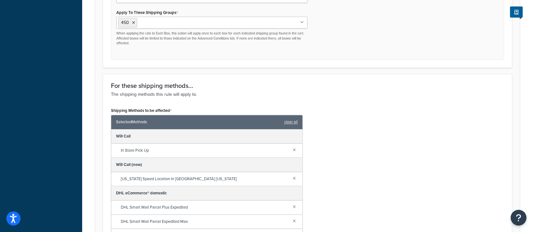
scroll to position [337, 0]
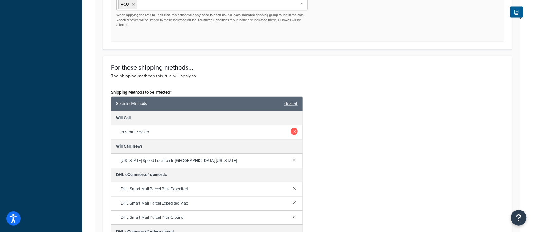
click at [291, 131] on link at bounding box center [294, 131] width 7 height 7
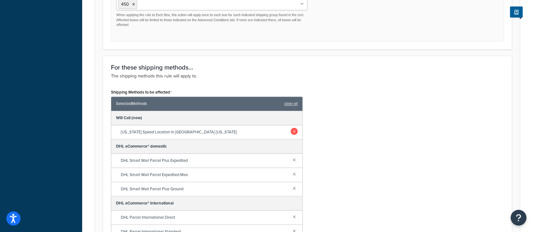
click at [291, 133] on link at bounding box center [294, 131] width 7 height 7
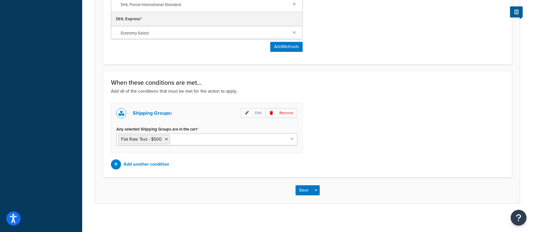
scroll to position [538, 0]
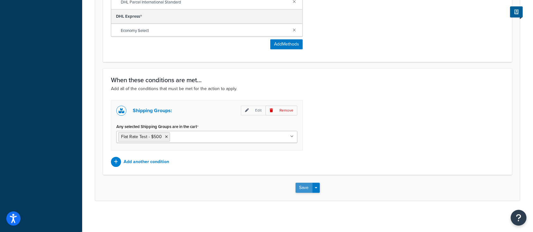
click at [301, 188] on button "Save" at bounding box center [303, 188] width 17 height 10
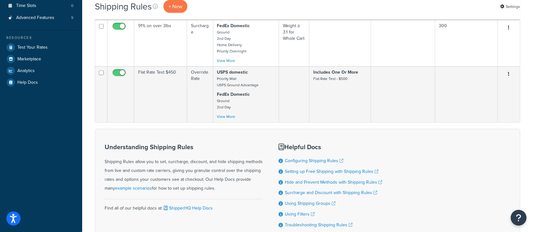
scroll to position [210, 0]
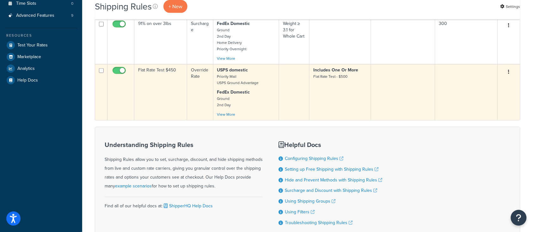
click at [159, 100] on td "Flat Rate Test $450" at bounding box center [160, 92] width 53 height 56
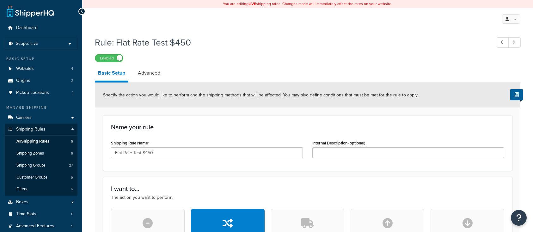
select select "ITEM"
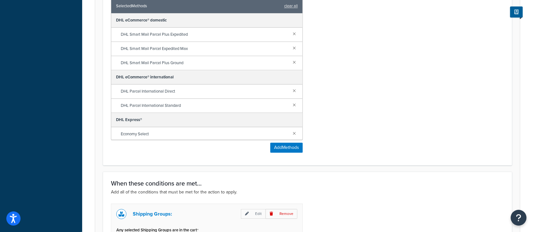
scroll to position [506, 0]
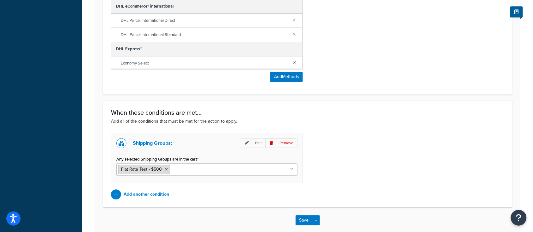
click at [166, 169] on icon at bounding box center [166, 169] width 3 height 4
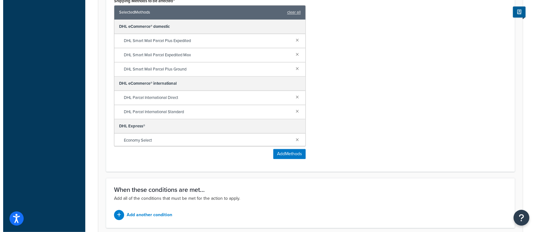
scroll to position [482, 0]
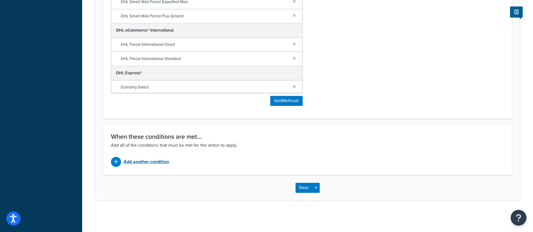
click at [131, 161] on p "Add another condition" at bounding box center [147, 161] width 46 height 9
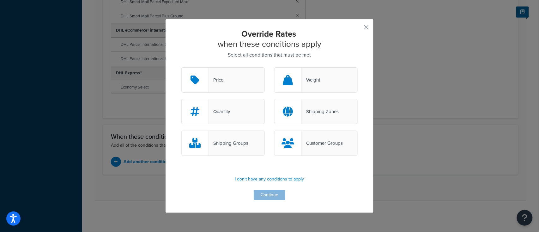
click at [220, 139] on div "Shipping Groups" at bounding box center [229, 143] width 40 height 9
click at [0, 0] on input "Shipping Groups" at bounding box center [0, 0] width 0 height 0
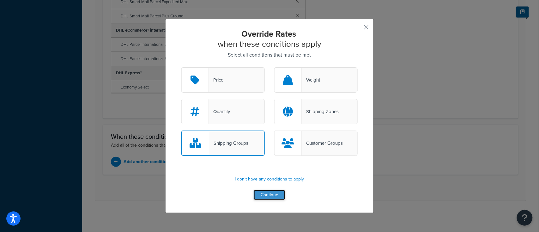
click at [267, 196] on button "Continue" at bounding box center [270, 195] width 32 height 10
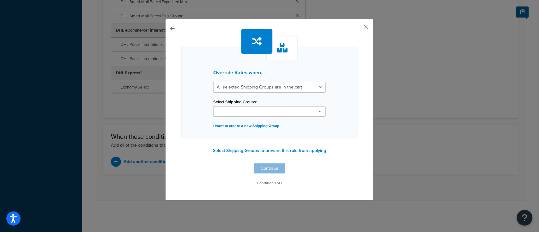
click at [255, 112] on input "Select Shipping Groups" at bounding box center [243, 111] width 56 height 7
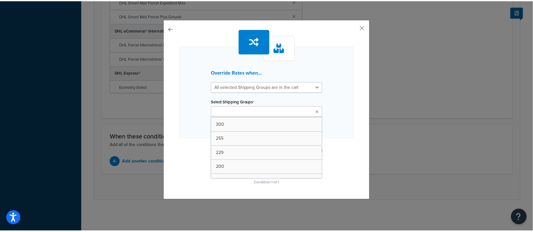
scroll to position [84, 0]
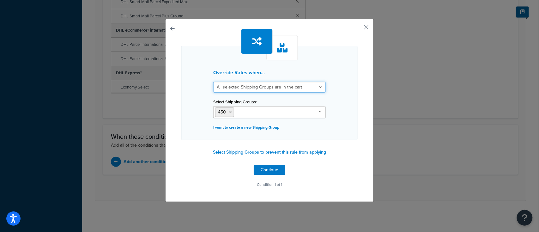
click at [290, 90] on select "All selected Shipping Groups are in the cart Any selected Shipping Groups are i…" at bounding box center [269, 87] width 113 height 11
select select "any"
click at [213, 82] on select "All selected Shipping Groups are in the cart Any selected Shipping Groups are i…" at bounding box center [269, 87] width 113 height 11
click at [267, 166] on button "Continue" at bounding box center [270, 170] width 32 height 10
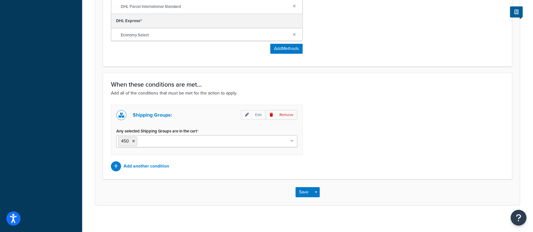
scroll to position [538, 0]
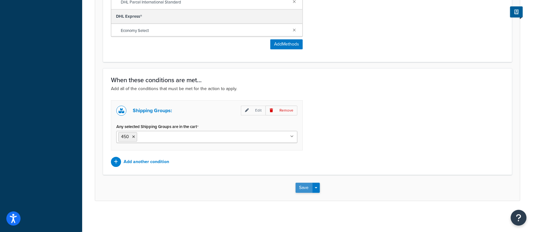
click at [300, 188] on button "Save" at bounding box center [303, 188] width 17 height 10
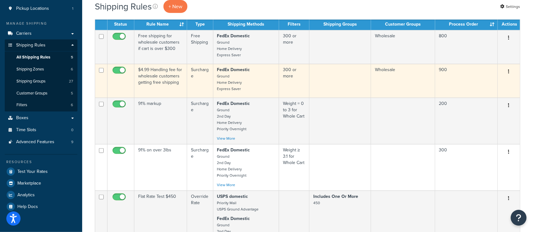
scroll to position [42, 0]
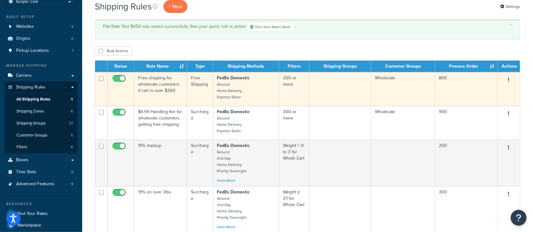
click at [159, 93] on td "Free shipping for wholesale customers if cart is over $300" at bounding box center [160, 89] width 53 height 34
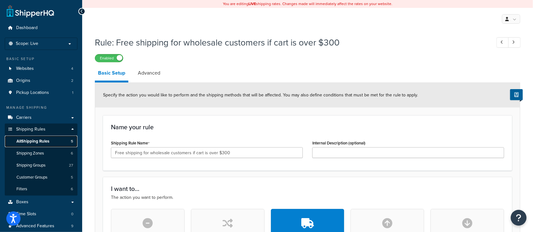
click at [25, 142] on span "All Shipping Rules" at bounding box center [32, 141] width 33 height 5
click at [39, 141] on span "All Shipping Rules" at bounding box center [32, 141] width 33 height 5
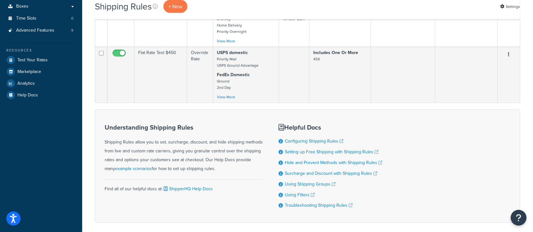
scroll to position [210, 0]
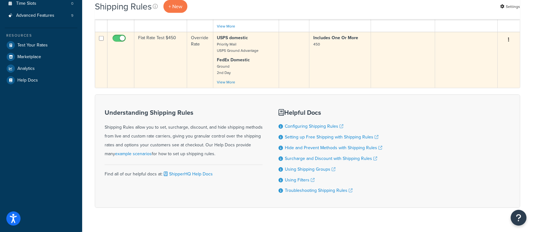
click at [164, 70] on td "Flat Rate Test $450" at bounding box center [160, 60] width 53 height 56
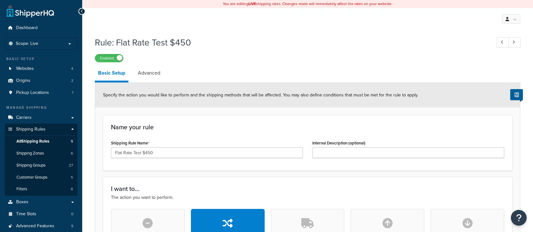
select select "ITEM"
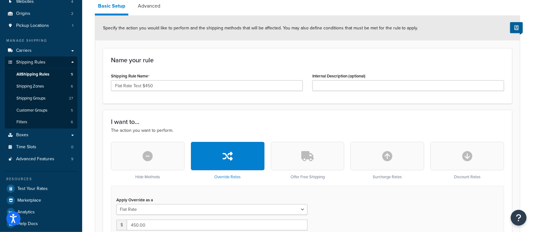
scroll to position [42, 0]
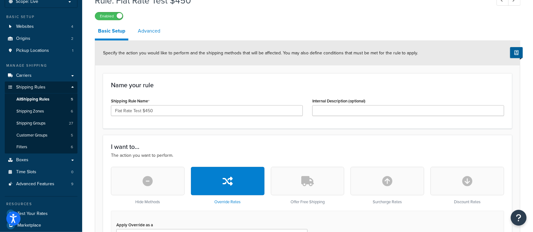
click at [155, 34] on link "Advanced" at bounding box center [149, 30] width 29 height 15
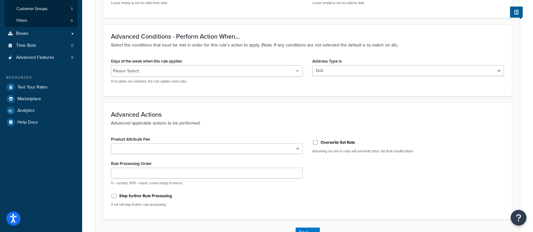
scroll to position [210, 0]
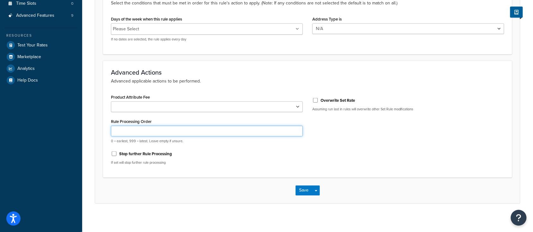
click at [232, 133] on input "Rule Processing Order" at bounding box center [207, 131] width 192 height 11
type input "1"
type input "999"
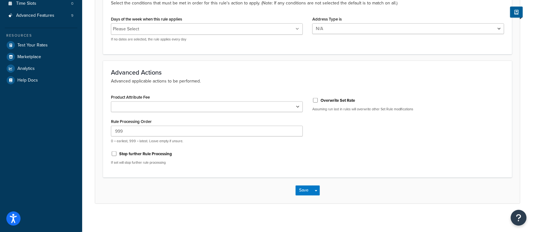
click at [342, 131] on div "Product Attribute Fee Shipping Price Handling Fee Rule Processing Order 999 0 =…" at bounding box center [307, 131] width 403 height 77
click at [308, 193] on button "Save" at bounding box center [303, 191] width 17 height 10
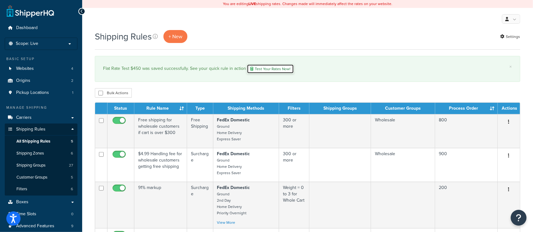
click at [264, 70] on link "Test Your Rates Now!" at bounding box center [270, 68] width 47 height 9
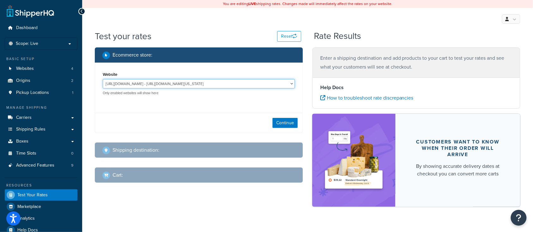
click at [147, 83] on select "[URL][DOMAIN_NAME] - [URL][DOMAIN_NAME][US_STATE] [URL][DOMAIN_NAME] - [URL][DO…" at bounding box center [199, 83] width 192 height 9
select select "bd4750d74578c5f06571c96295b2fae1"
click at [103, 79] on select "[URL][DOMAIN_NAME] - [URL][DOMAIN_NAME][US_STATE] [URL][DOMAIN_NAME] - [URL][DO…" at bounding box center [199, 83] width 192 height 9
click at [280, 121] on button "Continue" at bounding box center [284, 123] width 25 height 10
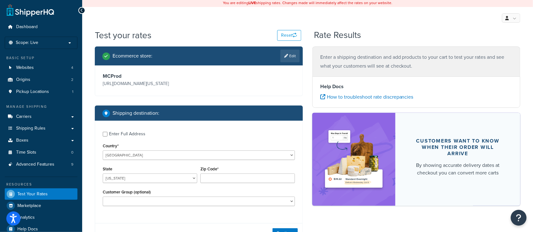
scroll to position [42, 0]
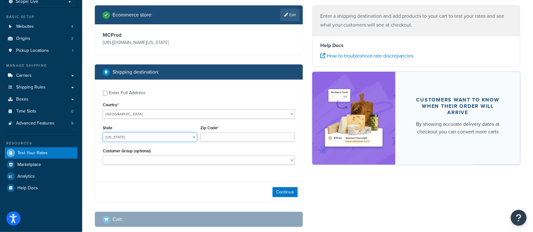
click at [126, 137] on select "[US_STATE] [US_STATE] [US_STATE] [US_STATE] [US_STATE] Armed Forces Americas Ar…" at bounding box center [150, 136] width 94 height 9
select select "TX"
click at [103, 133] on select "Alabama Alaska American Samoa Arizona Arkansas Armed Forces Americas Armed Forc…" at bounding box center [150, 136] width 94 height 9
click at [223, 138] on input "Zip Code*" at bounding box center [247, 136] width 94 height 9
type input "78133"
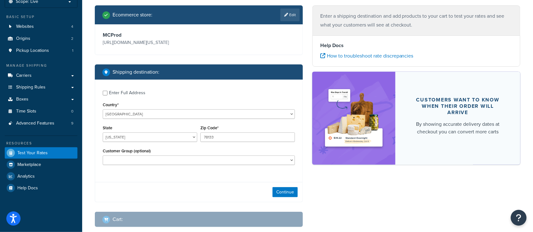
click at [209, 176] on div "Enter Full Address Country* United States United Kingdom Afghanistan Åland Isla…" at bounding box center [198, 129] width 207 height 98
click at [209, 161] on select "Logged In Not Logged in Retail Wholesale" at bounding box center [199, 159] width 192 height 9
click at [143, 160] on select "Logged In Not Logged in Retail Wholesale" at bounding box center [199, 159] width 192 height 9
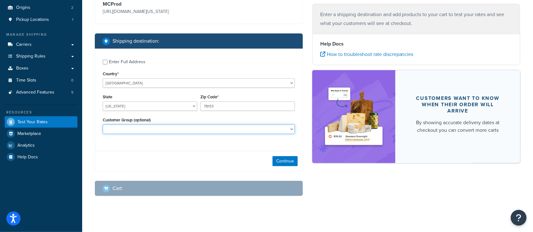
scroll to position [79, 0]
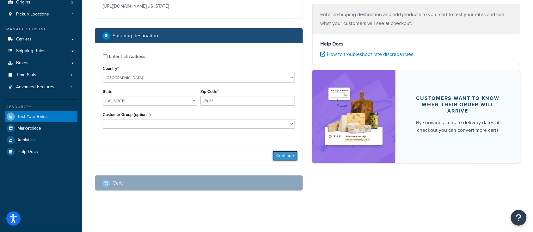
click at [287, 158] on button "Continue" at bounding box center [284, 156] width 25 height 10
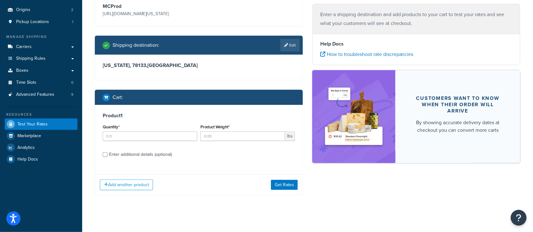
scroll to position [75, 0]
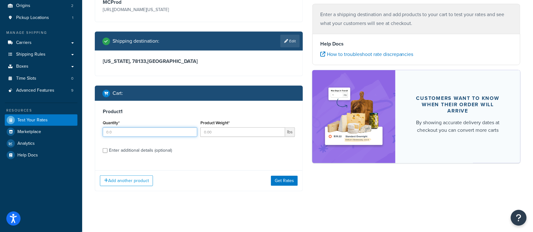
click at [121, 131] on input "Quantity*" at bounding box center [150, 131] width 94 height 9
type input "1"
type input "100"
click at [105, 153] on div "Enter additional details (optional)" at bounding box center [199, 150] width 192 height 10
click at [106, 152] on input "Enter additional details (optional)" at bounding box center [105, 150] width 5 height 5
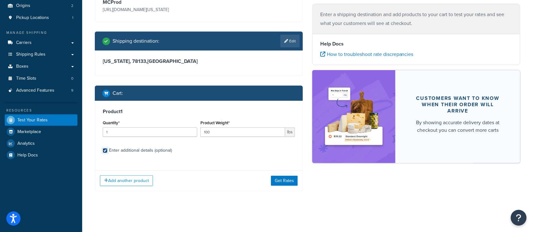
checkbox input "true"
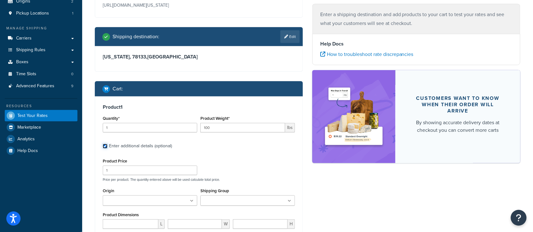
scroll to position [159, 0]
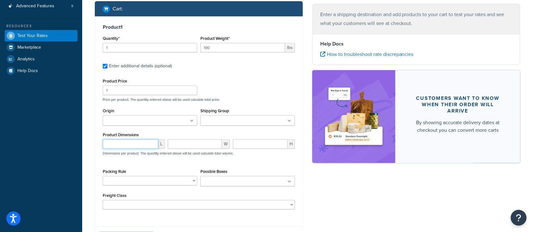
click at [141, 143] on input "number" at bounding box center [131, 143] width 56 height 9
type input "36"
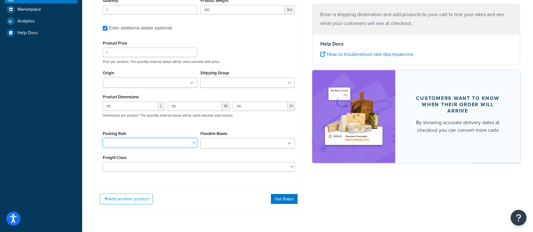
scroll to position [201, 0]
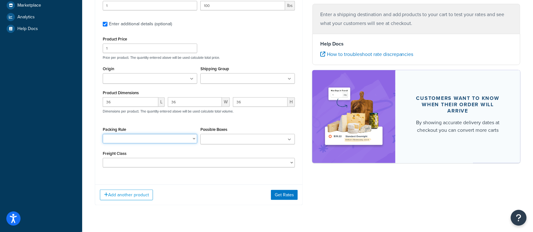
click at [148, 142] on select "BRA 2 Box Packing Rule Cylinder Head 2 box Packing Rule Ships Individually" at bounding box center [150, 138] width 94 height 9
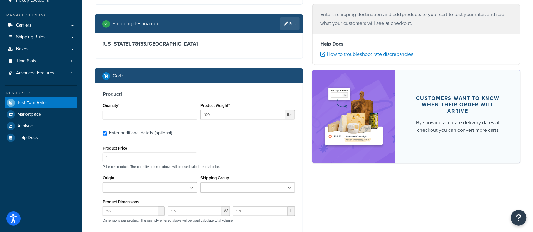
scroll to position [159, 0]
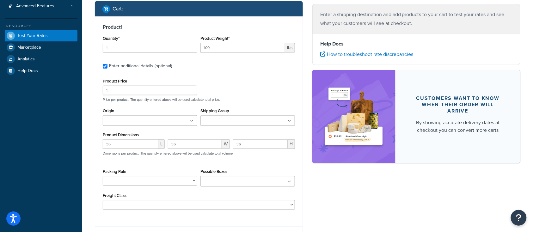
click at [236, 120] on input "Shipping Group" at bounding box center [230, 121] width 56 height 7
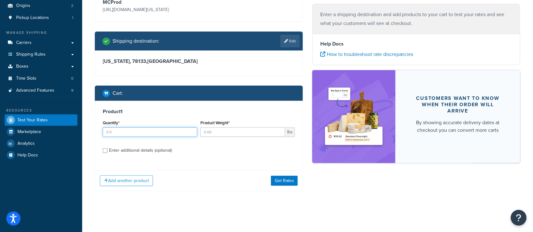
click at [122, 131] on input "Quantity*" at bounding box center [150, 131] width 94 height 9
type input "1"
type input "100"
click at [106, 150] on input "Enter additional details (optional)" at bounding box center [105, 150] width 5 height 5
checkbox input "true"
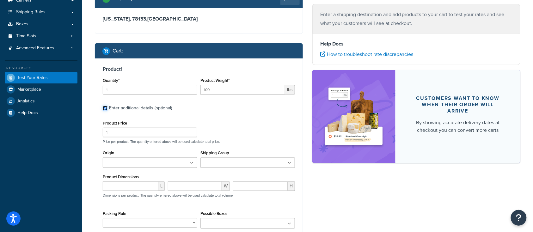
scroll to position [159, 0]
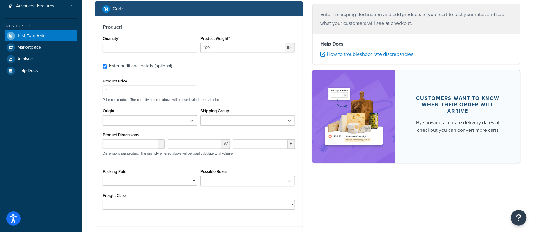
click at [230, 124] on input "Shipping Group" at bounding box center [230, 121] width 56 height 7
click at [270, 95] on div "Product Price 1 Price per product. The quantity entered above will be used calc…" at bounding box center [198, 89] width 195 height 25
click at [157, 182] on select "BRA 2 Box Packing Rule Cylinder Head 2 box Packing Rule Ships Individually" at bounding box center [150, 180] width 94 height 9
click at [149, 180] on select "BRA 2 Box Packing Rule Cylinder Head 2 box Packing Rule Ships Individually" at bounding box center [150, 180] width 94 height 9
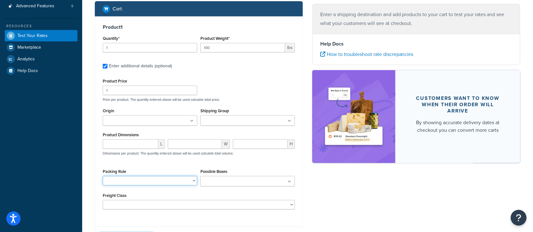
scroll to position [201, 0]
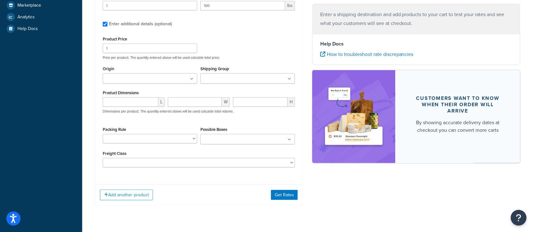
click at [145, 175] on div "Product 1 Quantity* 1 Product Weight* 100 lbs Enter additional details (optiona…" at bounding box center [198, 76] width 207 height 205
click at [229, 79] on input "Shipping Group" at bounding box center [230, 79] width 56 height 7
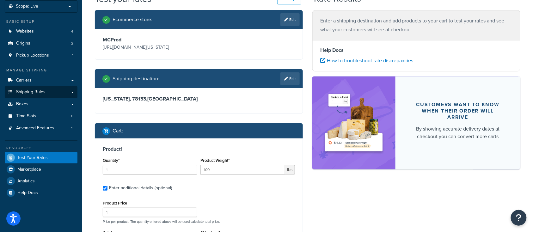
scroll to position [0, 0]
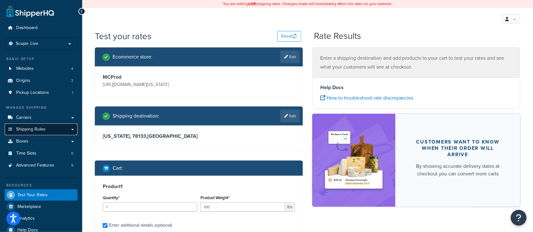
click at [36, 130] on span "Shipping Rules" at bounding box center [30, 129] width 29 height 5
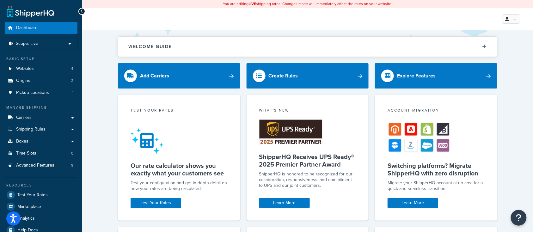
click at [111, 118] on div "Welcome Guide ShipperHQ: An Overview Carrier Setup Shipping Rules Overview Comm…" at bounding box center [307, 205] width 451 height 350
click at [35, 130] on span "Shipping Rules" at bounding box center [30, 129] width 29 height 5
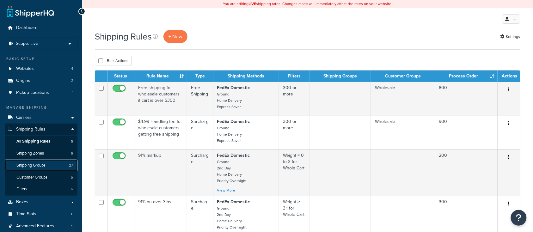
click at [33, 165] on span "Shipping Groups" at bounding box center [30, 165] width 29 height 5
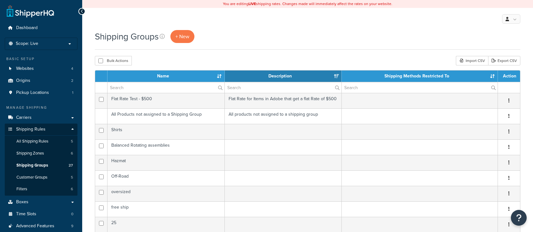
select select "15"
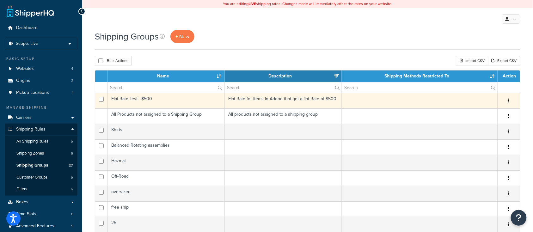
click at [166, 101] on td "Flat Rate Test - $500" at bounding box center [165, 100] width 117 height 15
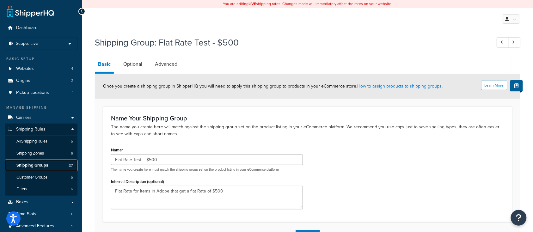
click at [46, 165] on span "Shipping Groups" at bounding box center [32, 165] width 32 height 5
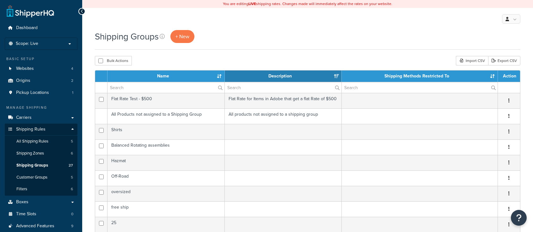
select select "15"
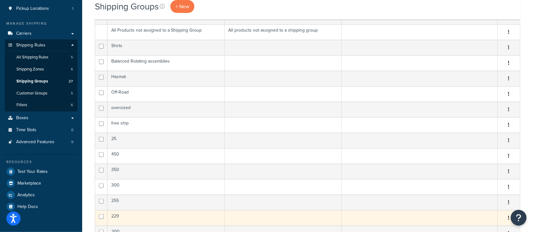
scroll to position [168, 0]
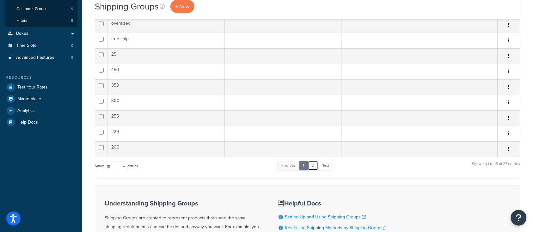
click at [313, 166] on link "2" at bounding box center [313, 165] width 10 height 9
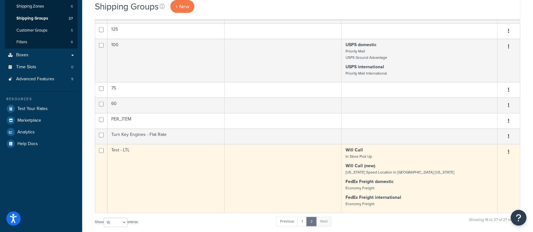
scroll to position [210, 0]
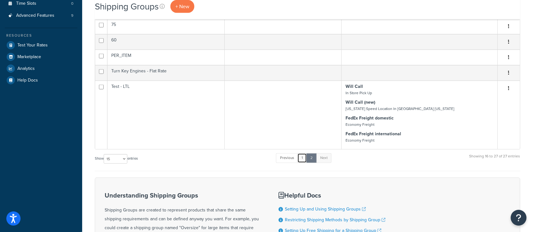
click at [303, 160] on link "1" at bounding box center [301, 157] width 9 height 9
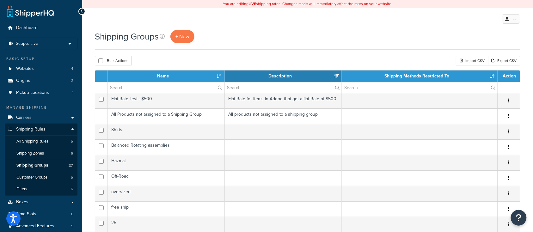
scroll to position [42, 0]
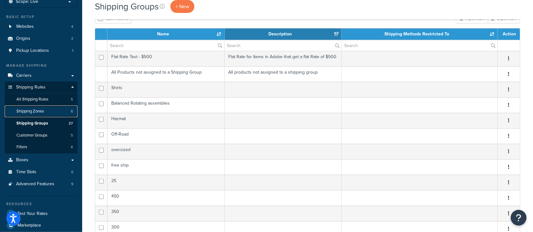
click at [22, 110] on span "Shipping Zones" at bounding box center [29, 111] width 27 height 5
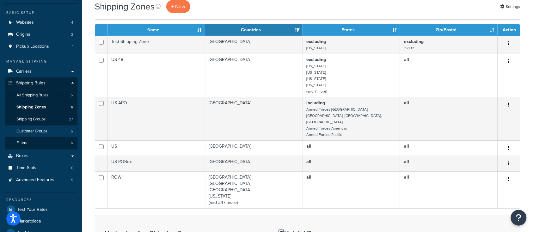
scroll to position [42, 0]
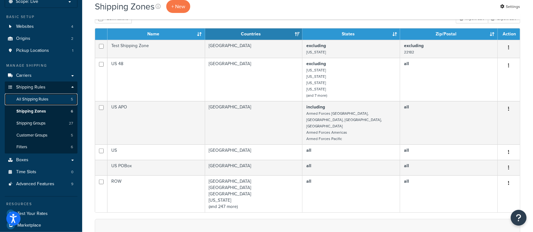
click at [36, 99] on span "All Shipping Rules" at bounding box center [32, 99] width 32 height 5
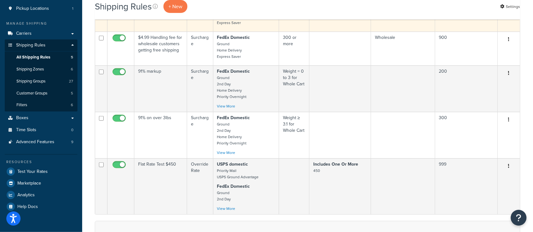
scroll to position [126, 0]
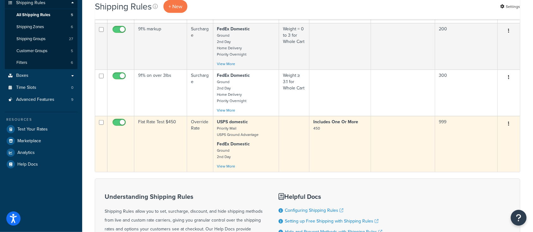
click at [157, 148] on td "Flat Rate Test $450" at bounding box center [160, 144] width 53 height 56
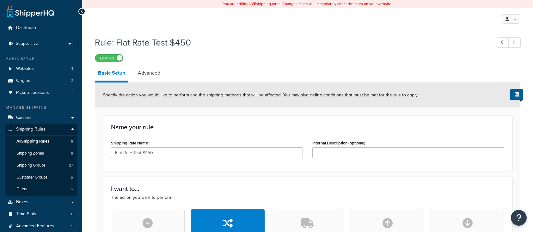
select select "ITEM"
click at [188, 128] on h3 "Name your rule" at bounding box center [307, 127] width 393 height 7
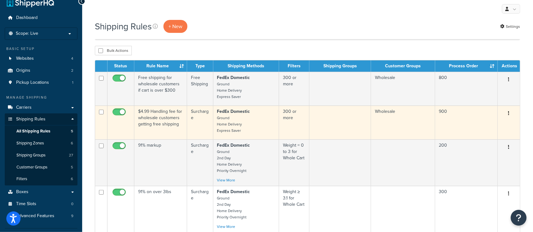
scroll to position [126, 0]
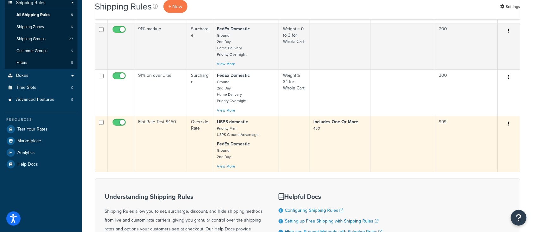
click at [155, 155] on td "Flat Rate Test $450" at bounding box center [160, 144] width 53 height 56
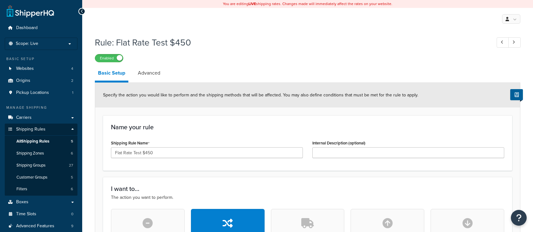
select select "ITEM"
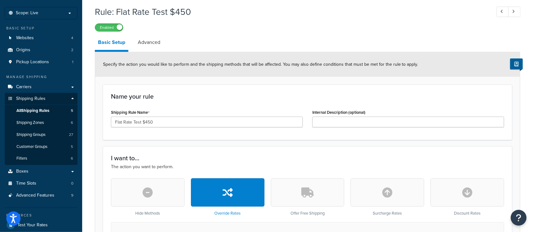
scroll to position [84, 0]
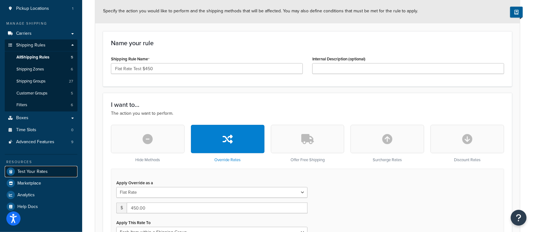
click at [42, 173] on span "Test Your Rates" at bounding box center [32, 171] width 30 height 5
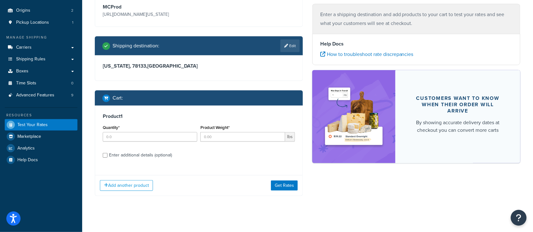
scroll to position [75, 0]
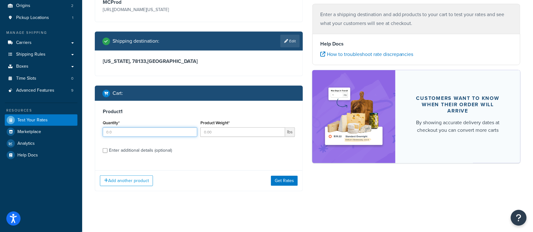
click at [121, 136] on input "Quantity*" at bounding box center [150, 131] width 94 height 9
type input "1"
type input "100"
click at [106, 151] on input "Enter additional details (optional)" at bounding box center [105, 150] width 5 height 5
checkbox input "true"
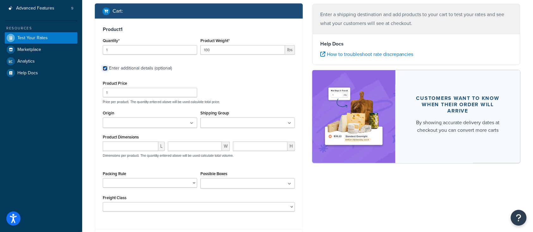
scroll to position [159, 0]
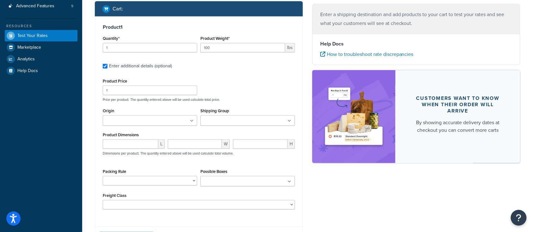
click at [214, 119] on input "Shipping Group" at bounding box center [230, 121] width 56 height 7
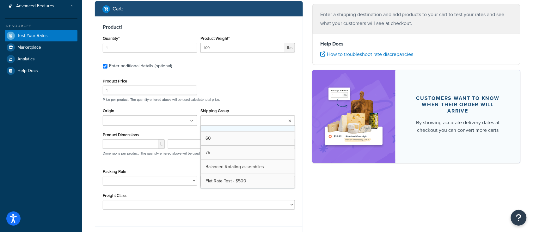
scroll to position [168, 0]
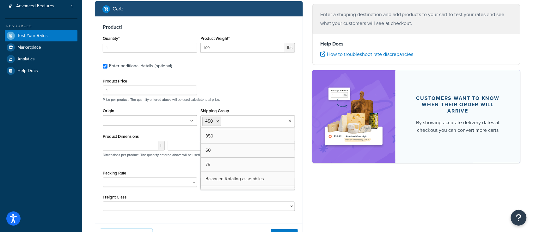
click at [258, 75] on div "Product 1 Quantity* 1 Product Weight* 100 lbs Enter additional details (optiona…" at bounding box center [198, 117] width 207 height 203
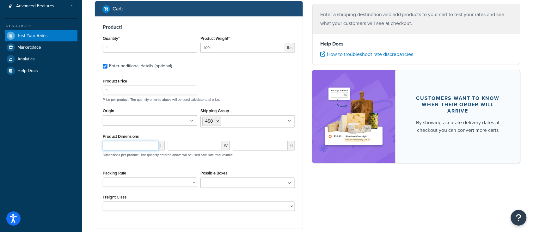
click at [141, 146] on input "number" at bounding box center [131, 145] width 56 height 9
type input "36"
click at [155, 181] on select "BRA 2 Box Packing Rule Cylinder Head 2 box Packing Rule Ships Individually" at bounding box center [150, 182] width 94 height 9
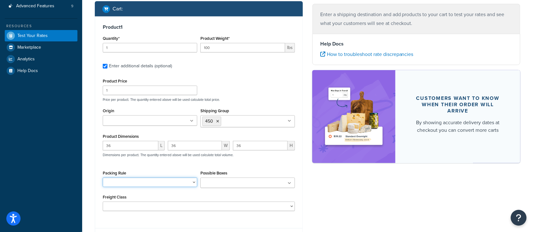
click at [155, 181] on select "BRA 2 Box Packing Rule Cylinder Head 2 box Packing Rule Ships Individually" at bounding box center [150, 182] width 94 height 9
click at [370, 180] on div "Ecommerce store : Edit MCProd https://mcprod.texas-speed.com/ Shipping destinat…" at bounding box center [307, 73] width 435 height 370
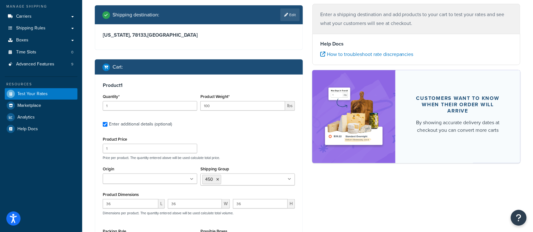
scroll to position [210, 0]
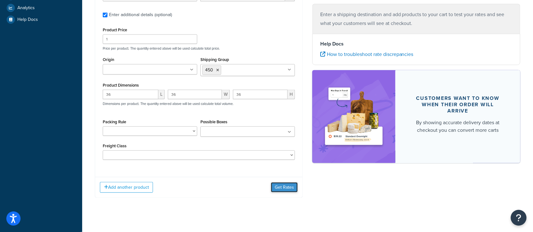
click at [279, 187] on button "Get Rates" at bounding box center [284, 187] width 27 height 10
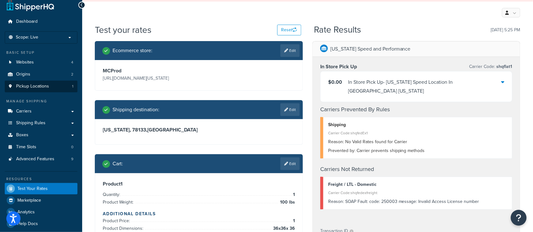
scroll to position [0, 0]
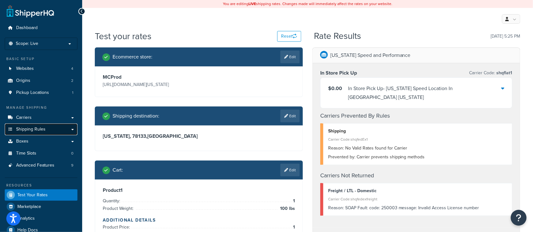
click at [34, 128] on span "Shipping Rules" at bounding box center [30, 129] width 29 height 5
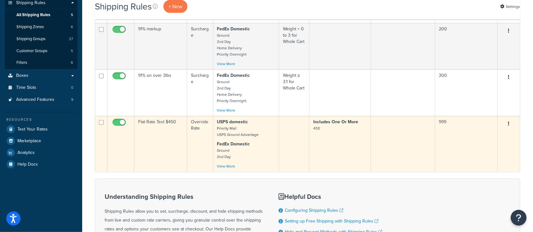
click at [119, 121] on input "checkbox" at bounding box center [119, 124] width 17 height 8
checkbox input "false"
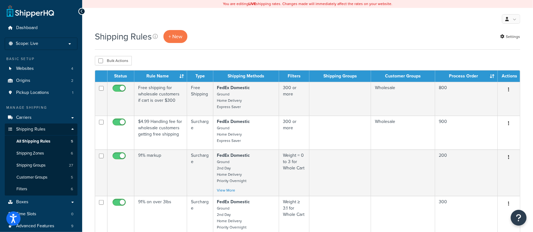
click at [210, 22] on div "My Profile Billing Global Settings Contact Us Logout" at bounding box center [307, 19] width 451 height 22
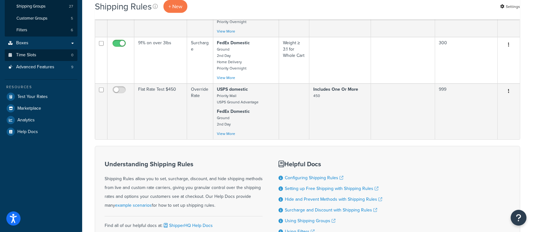
scroll to position [168, 0]
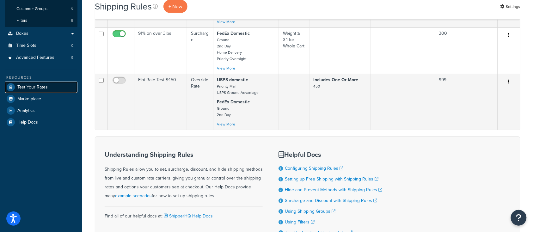
click at [40, 86] on span "Test Your Rates" at bounding box center [32, 87] width 30 height 5
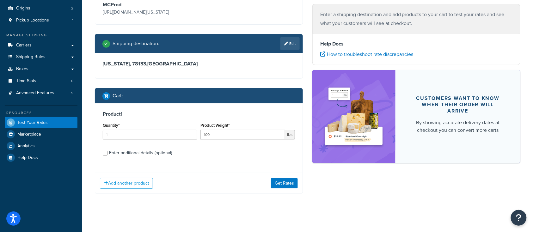
scroll to position [75, 0]
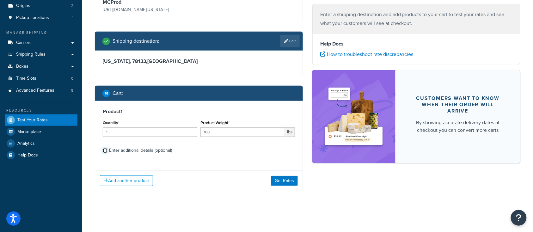
click at [105, 150] on input "Enter additional details (optional)" at bounding box center [105, 150] width 5 height 5
checkbox input "true"
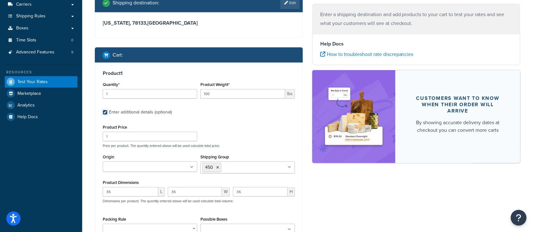
scroll to position [159, 0]
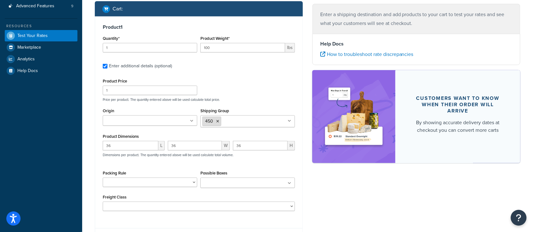
click at [214, 121] on li "450" at bounding box center [211, 121] width 19 height 9
click at [217, 121] on icon at bounding box center [217, 121] width 3 height 4
click at [243, 96] on div "Product Price 1 Price per product. The quantity entered above will be used calc…" at bounding box center [198, 89] width 195 height 25
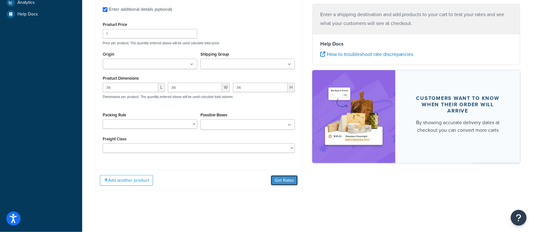
click at [281, 181] on button "Get Rates" at bounding box center [284, 180] width 27 height 10
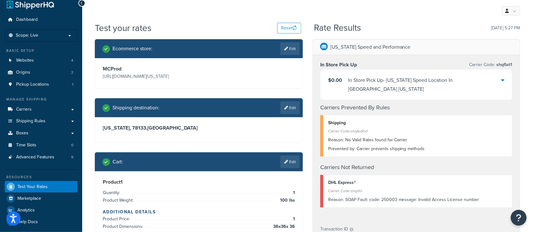
scroll to position [0, 0]
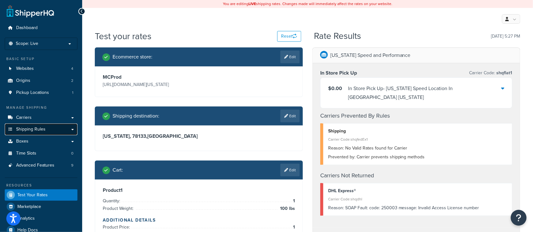
click at [31, 130] on span "Shipping Rules" at bounding box center [30, 129] width 29 height 5
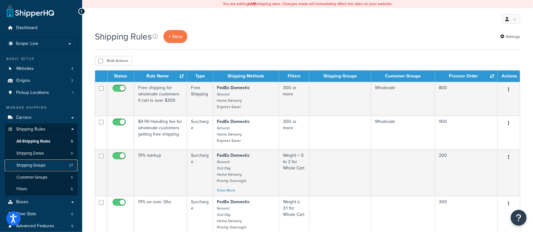
click at [42, 166] on span "Shipping Groups" at bounding box center [30, 165] width 29 height 5
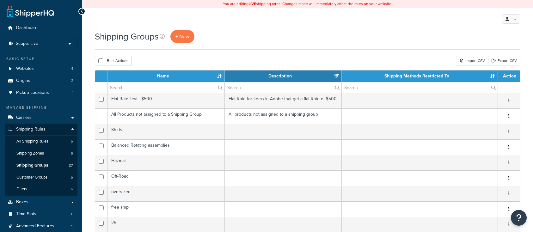
select select "15"
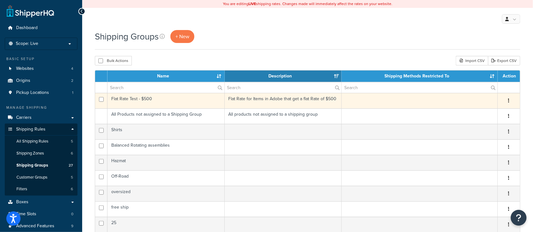
click at [507, 99] on button "button" at bounding box center [508, 101] width 9 height 10
click at [477, 139] on link "Delete" at bounding box center [484, 139] width 50 height 13
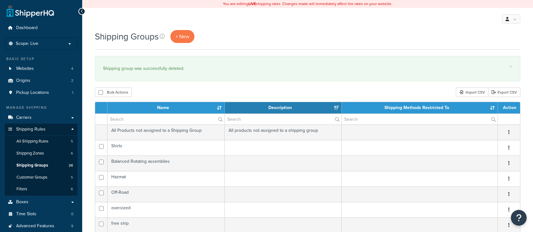
select select "15"
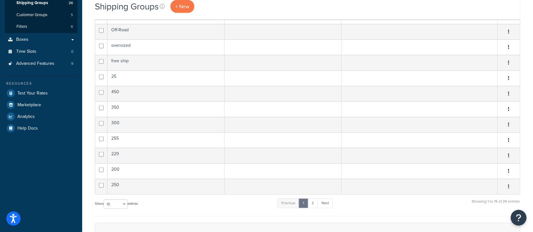
scroll to position [168, 0]
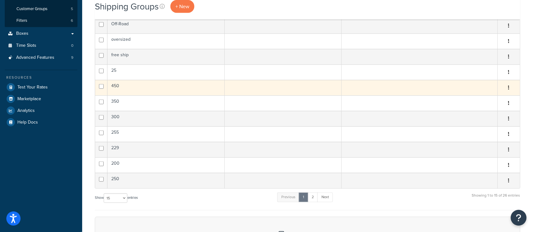
click at [140, 93] on td "450" at bounding box center [165, 87] width 117 height 15
